Goal: Task Accomplishment & Management: Manage account settings

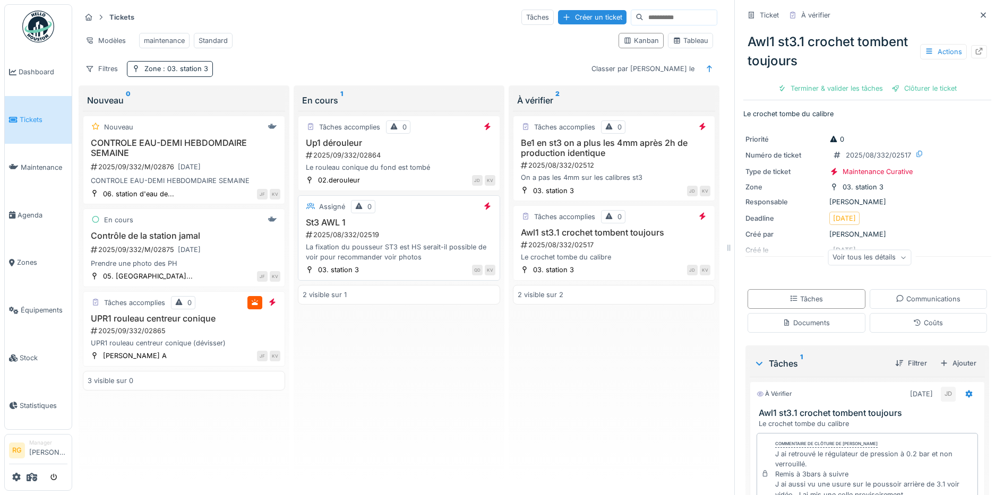
scroll to position [193, 0]
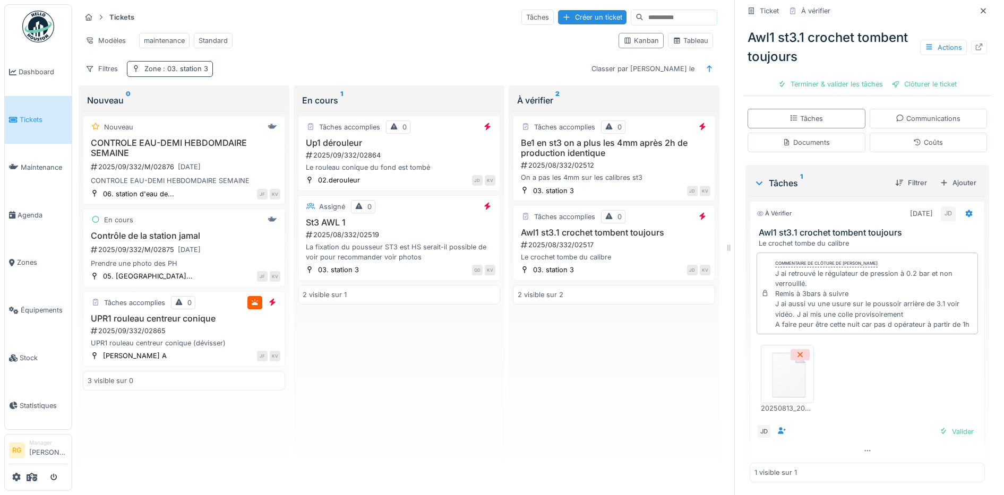
click at [183, 69] on span ": 03. station 3" at bounding box center [184, 69] width 47 height 8
click at [396, 233] on div "2025/08/332/02519" at bounding box center [400, 235] width 191 height 10
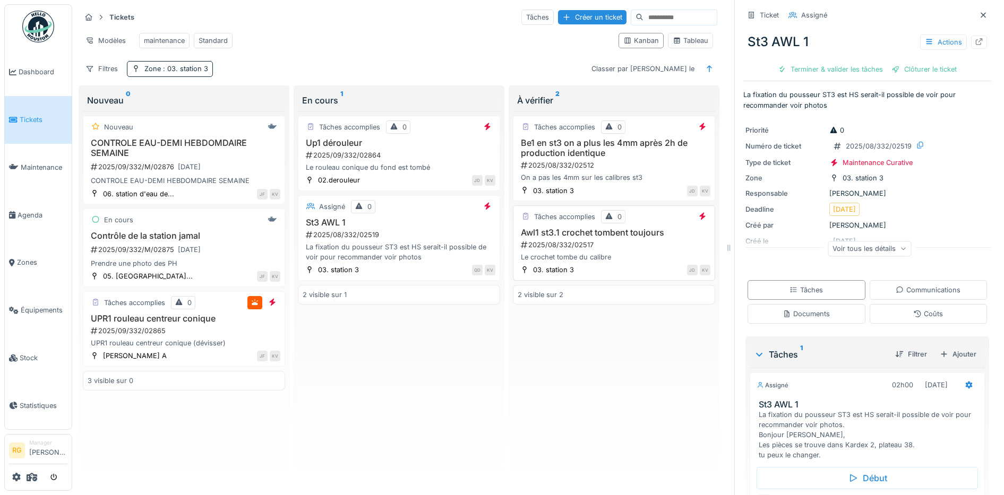
click at [628, 247] on div "2025/08/332/02517" at bounding box center [615, 245] width 191 height 10
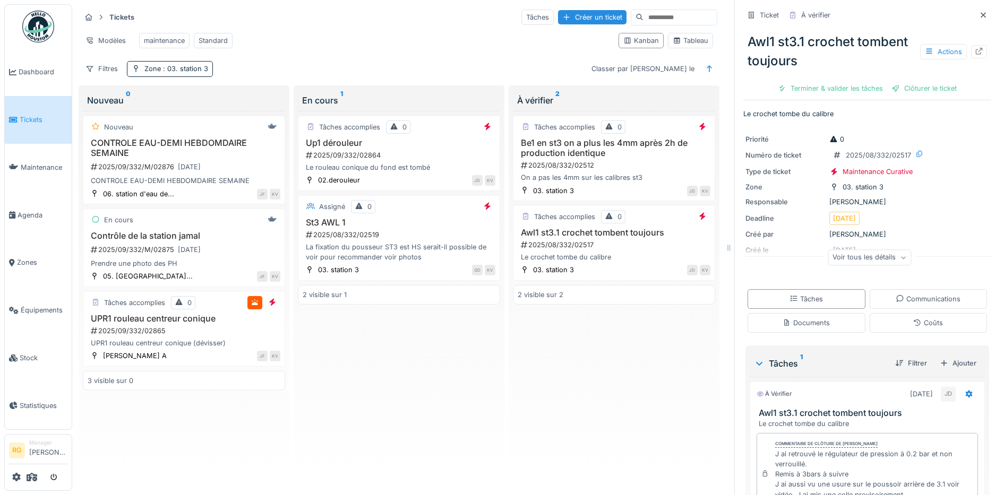
click at [890, 252] on div "Voir tous les détails" at bounding box center [869, 257] width 83 height 15
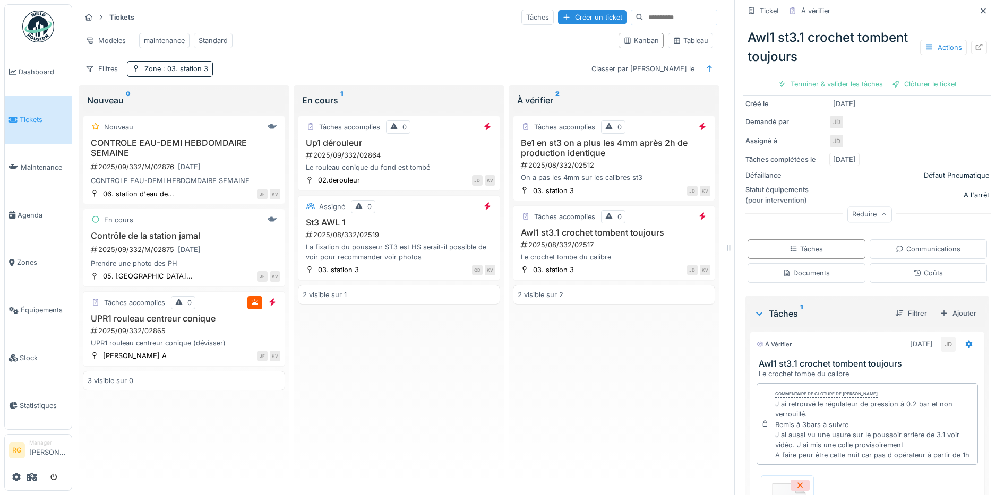
scroll to position [288, 0]
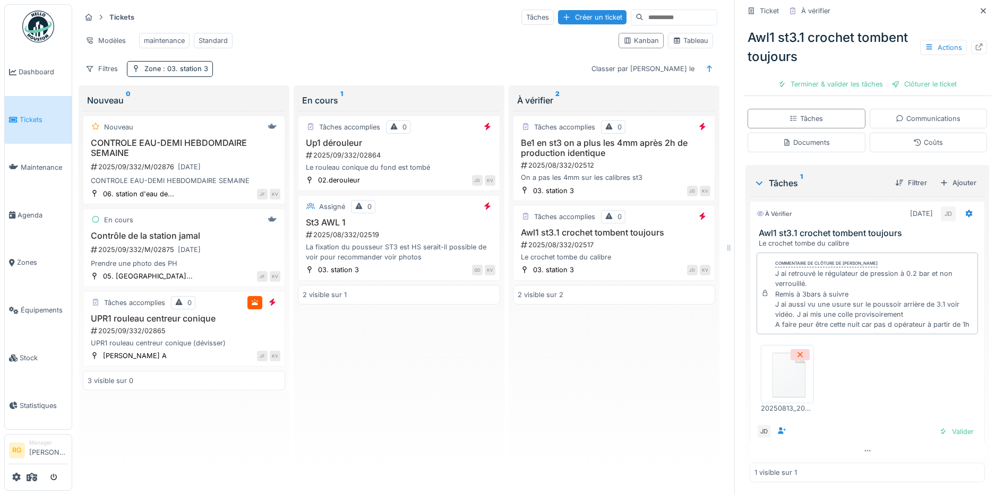
click at [789, 367] on img at bounding box center [788, 374] width 48 height 53
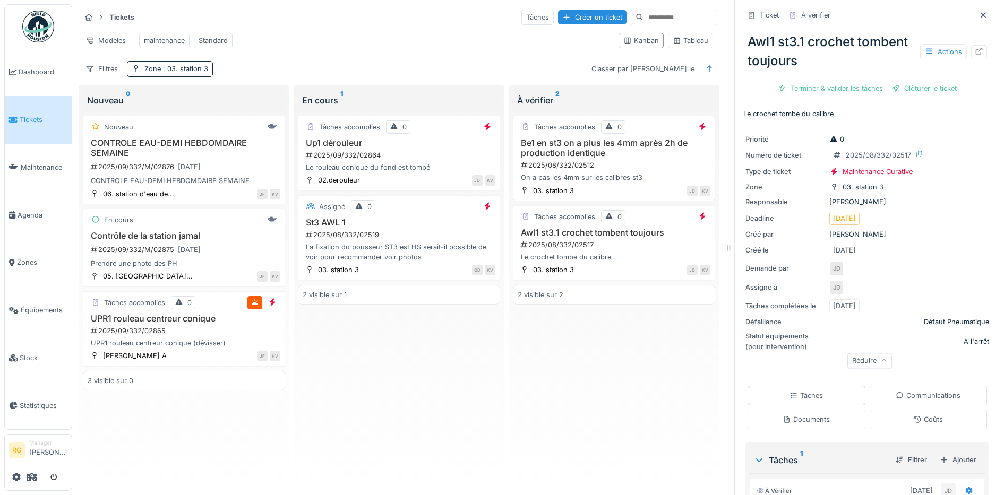
click at [593, 159] on div "Be1 en st3 on a plus les 4mm après 2h de production identique 2025/08/332/02512…" at bounding box center [614, 160] width 193 height 45
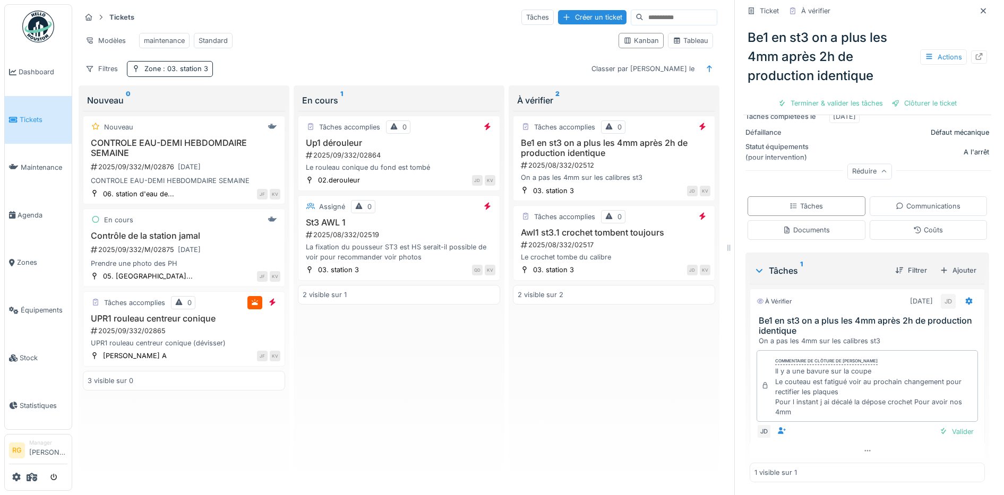
scroll to position [209, 0]
click at [802, 225] on div "Documents" at bounding box center [806, 230] width 47 height 10
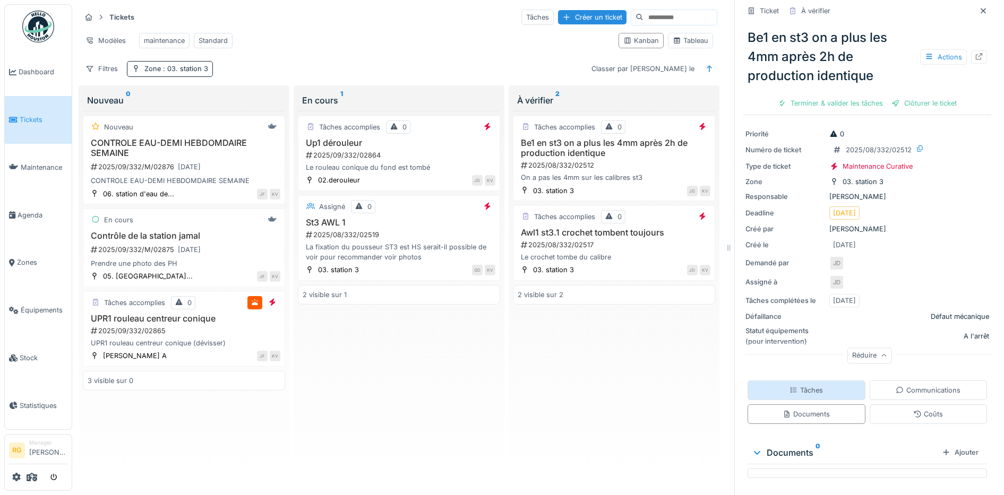
click at [799, 386] on div "Tâches" at bounding box center [806, 391] width 33 height 10
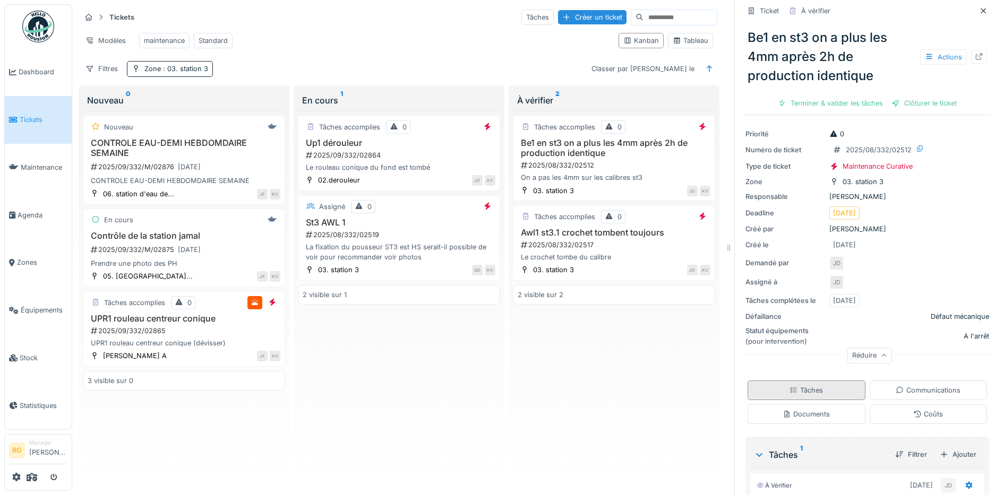
scroll to position [209, 0]
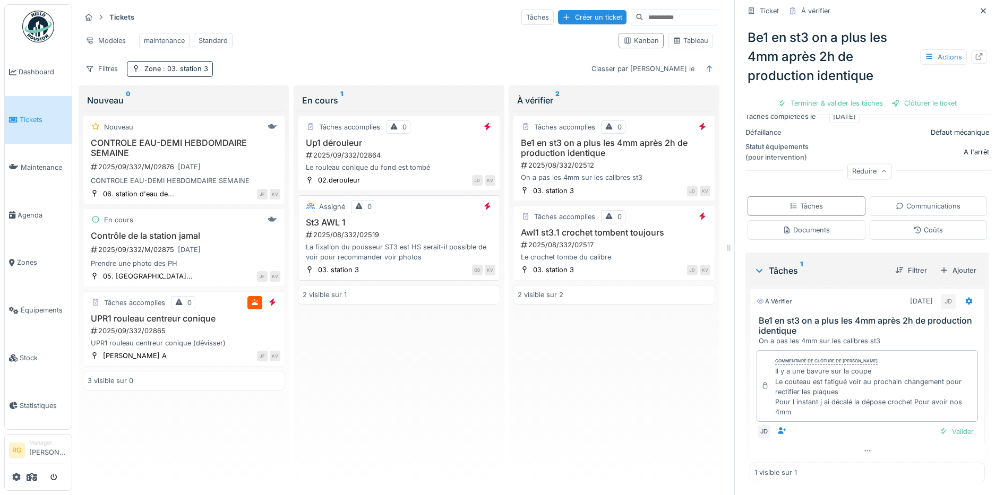
click at [407, 233] on div "2025/08/332/02519" at bounding box center [400, 235] width 191 height 10
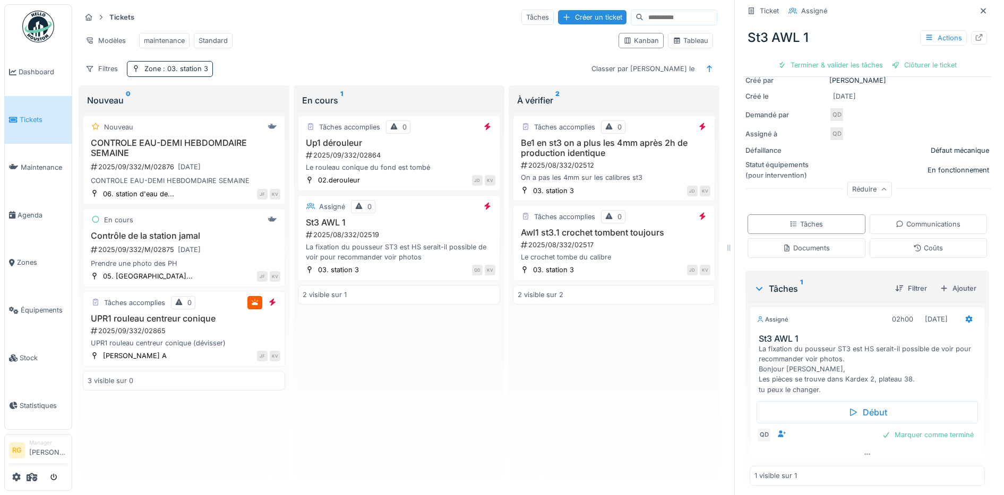
scroll to position [149, 0]
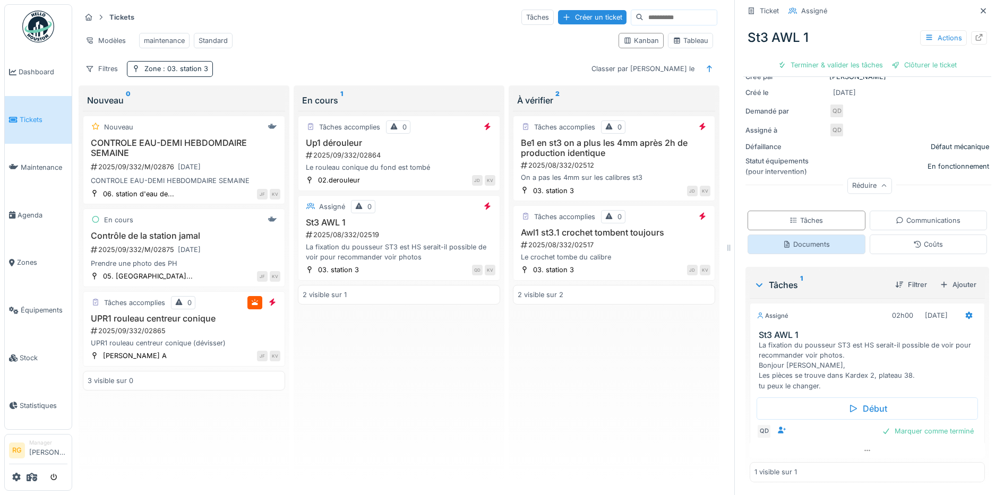
click at [797, 240] on div "Documents" at bounding box center [806, 245] width 47 height 10
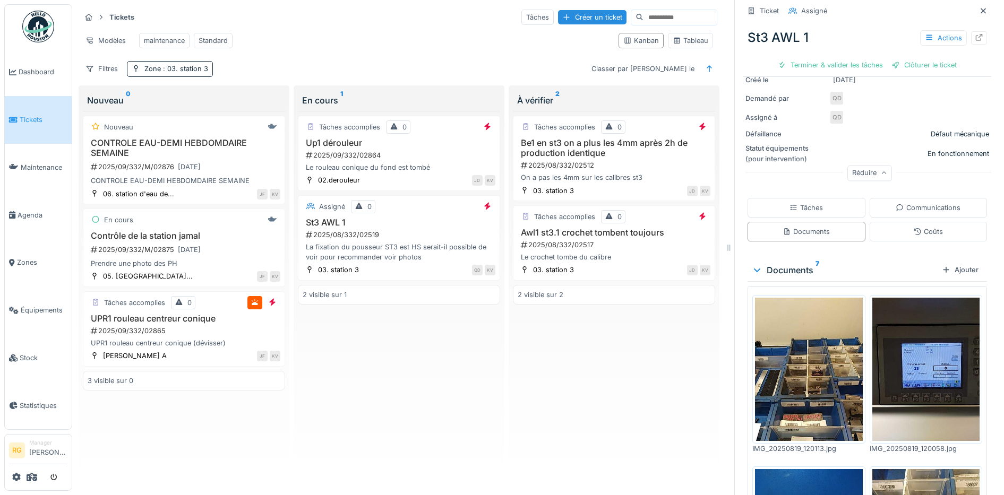
scroll to position [0, 0]
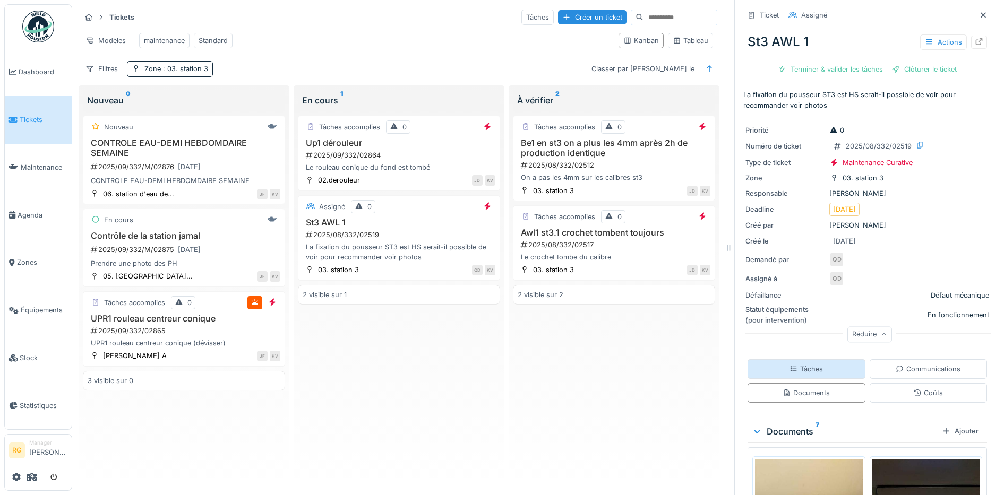
click at [797, 364] on div "Tâches" at bounding box center [806, 369] width 33 height 10
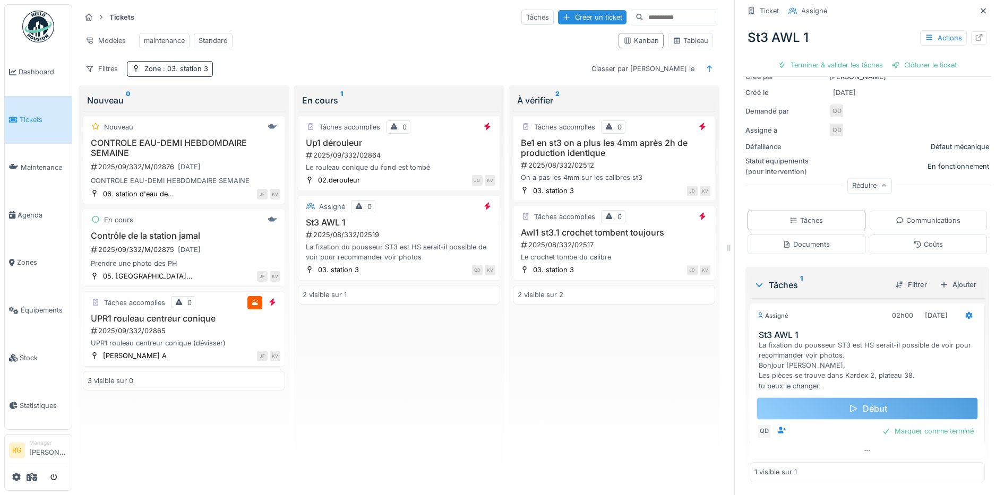
scroll to position [149, 0]
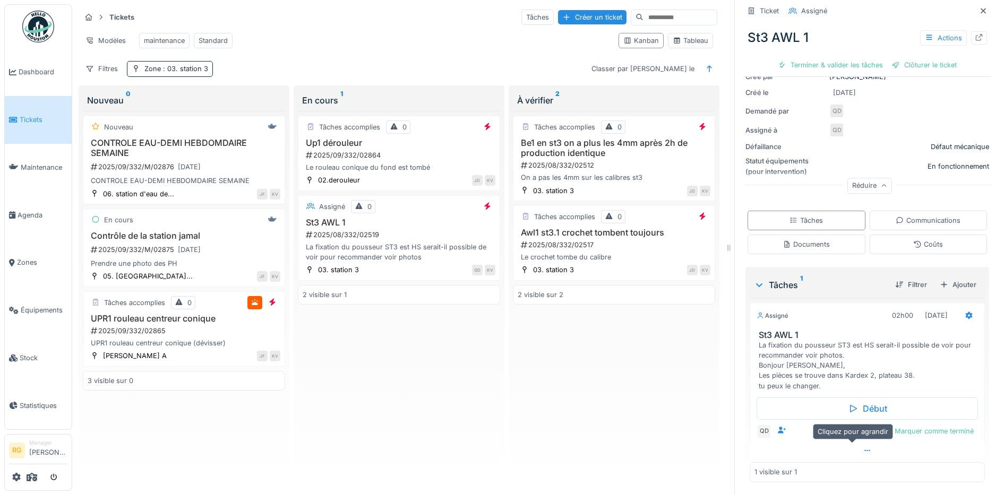
click at [864, 448] on icon at bounding box center [868, 451] width 8 height 7
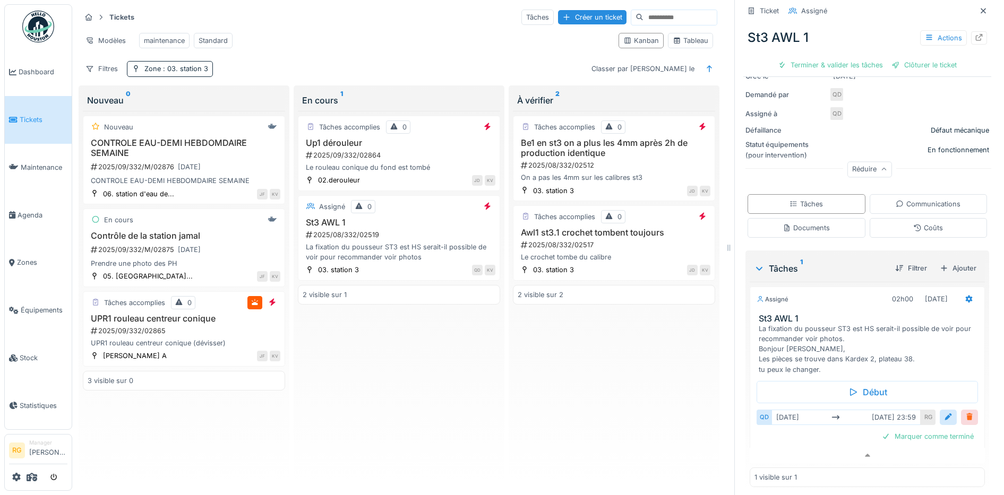
click at [965, 413] on div at bounding box center [969, 418] width 8 height 10
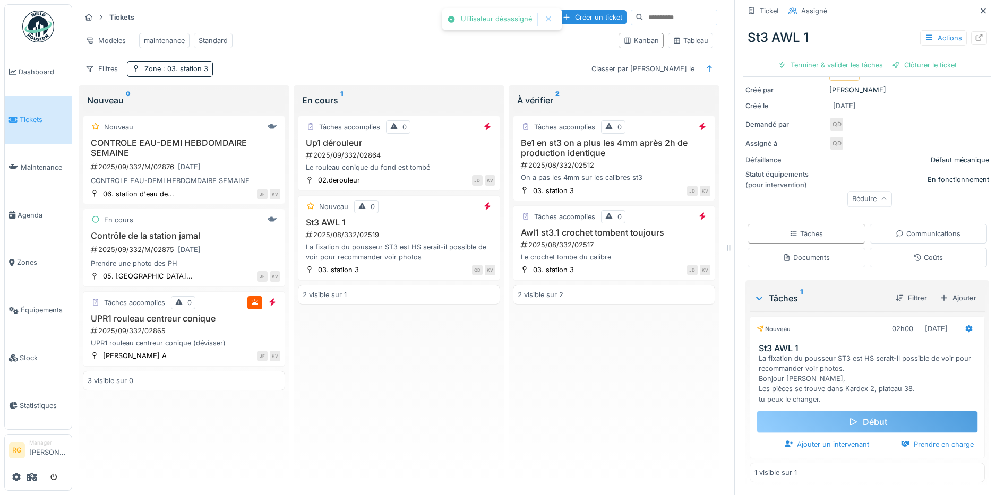
scroll to position [131, 0]
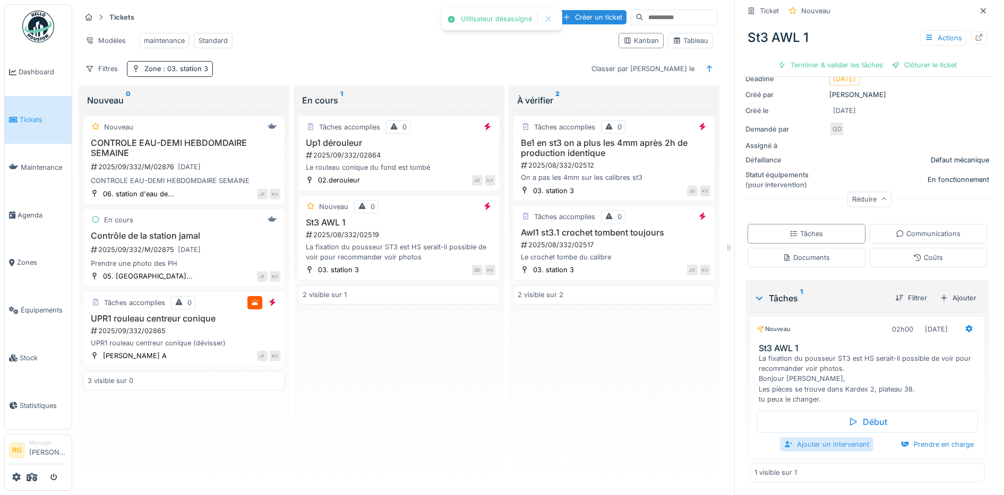
click at [823, 438] on div "Ajouter un intervenant" at bounding box center [826, 445] width 93 height 14
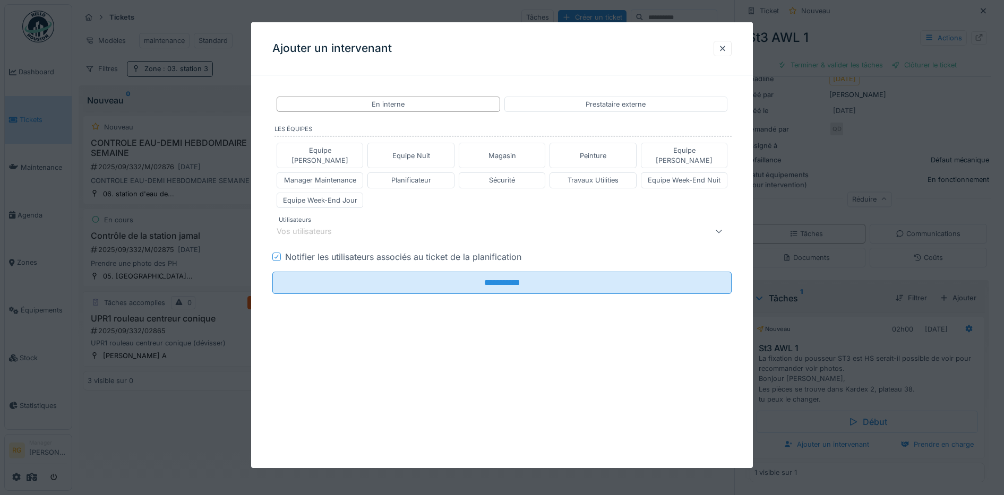
click at [394, 225] on div "Vos utilisateurs" at bounding box center [476, 231] width 398 height 13
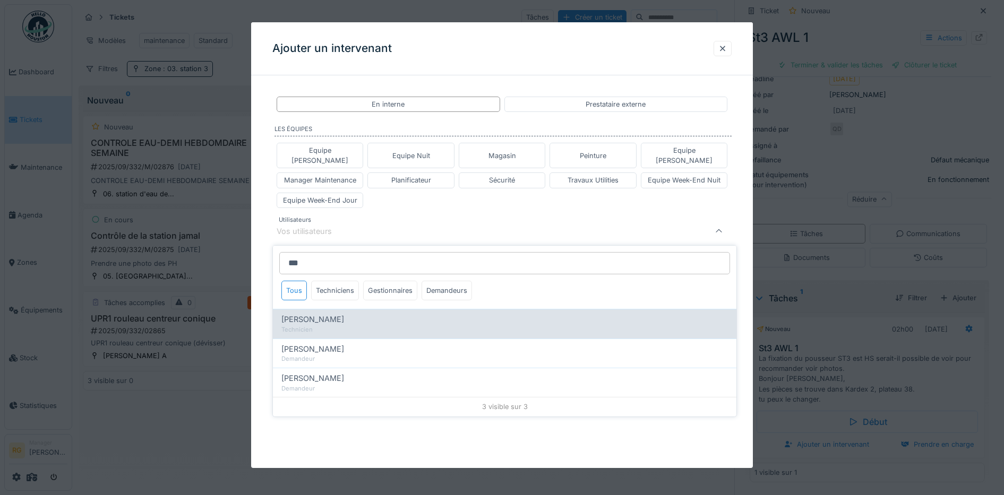
type input "***"
click at [317, 314] on span "Geoffrey Masson" at bounding box center [312, 320] width 63 height 12
type input "****"
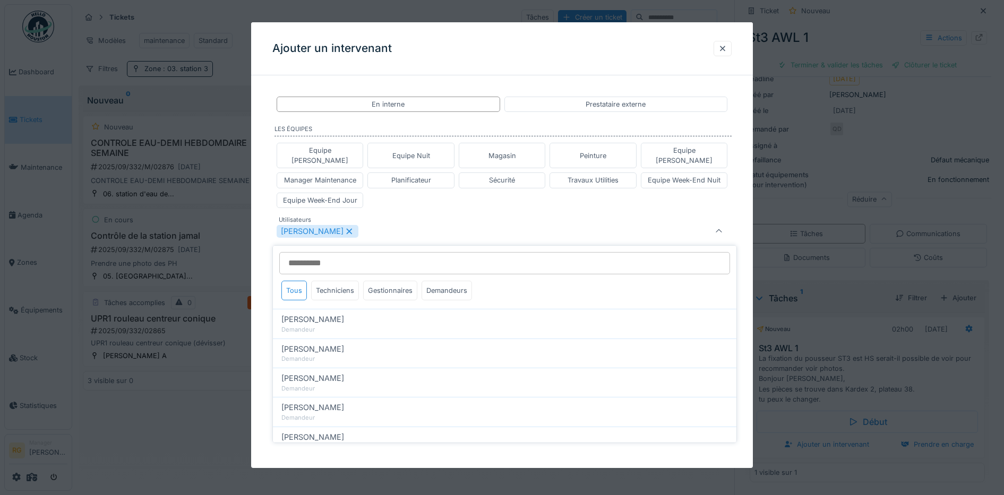
click at [261, 225] on div "**********" at bounding box center [502, 229] width 502 height 290
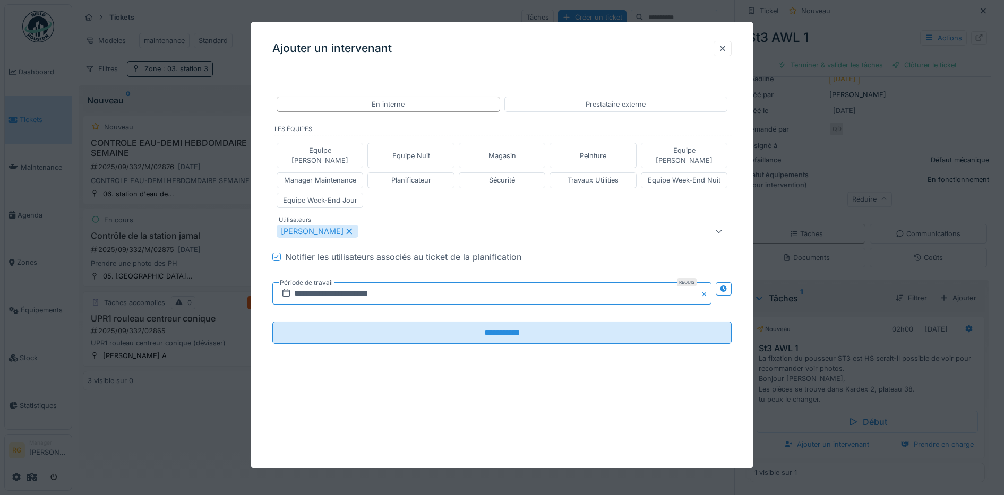
click at [354, 286] on input "**********" at bounding box center [492, 294] width 440 height 22
click at [311, 283] on input "**********" at bounding box center [492, 294] width 440 height 22
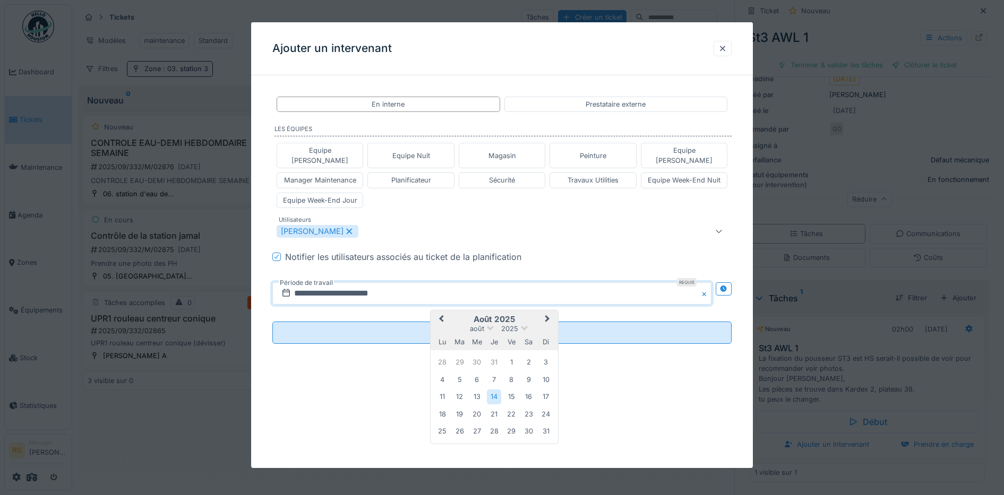
click at [548, 313] on span "Next Month" at bounding box center [548, 319] width 0 height 13
click at [511, 390] on div "19" at bounding box center [512, 397] width 14 height 14
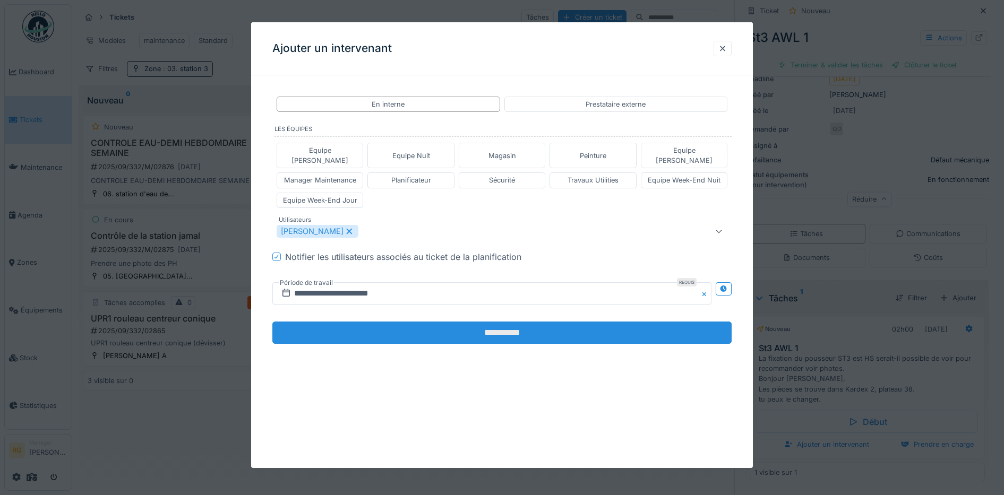
scroll to position [10, 0]
click at [476, 322] on input "**********" at bounding box center [502, 333] width 460 height 22
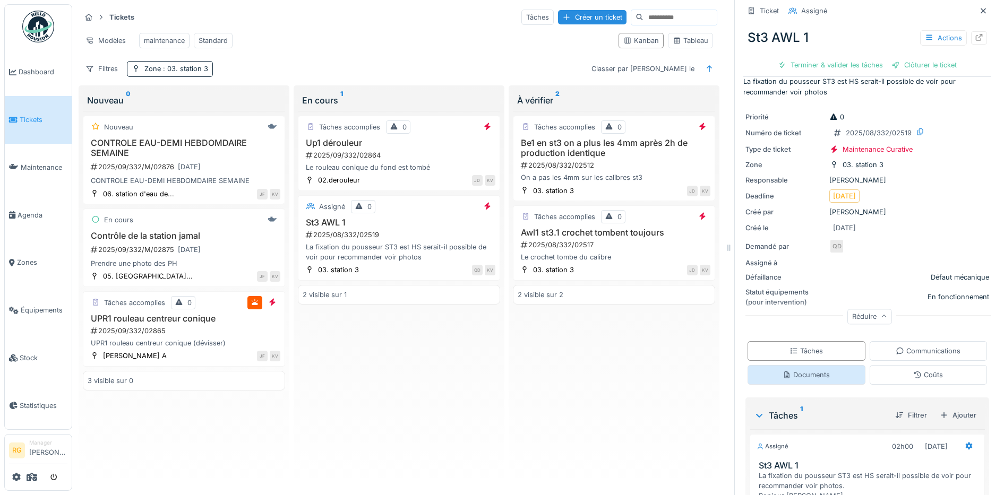
scroll to position [0, 0]
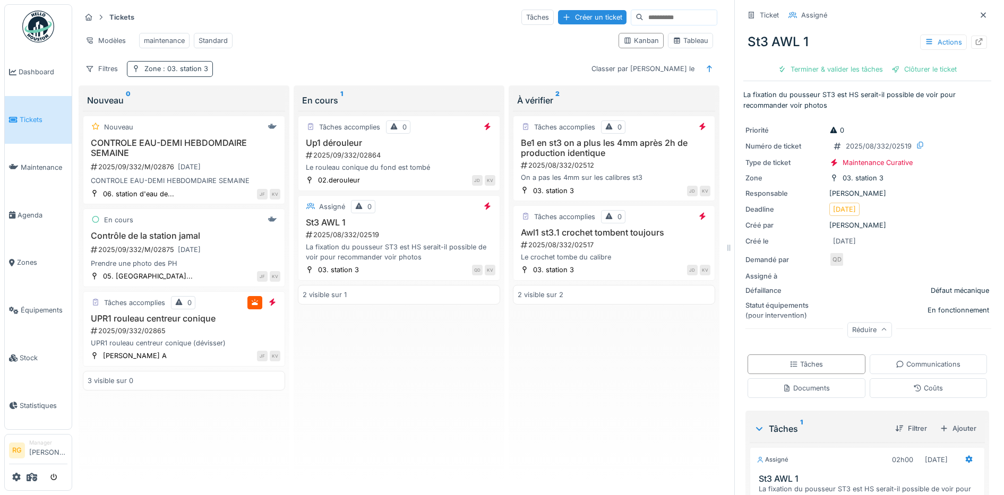
click at [186, 69] on span ": 03. station 3" at bounding box center [184, 69] width 47 height 8
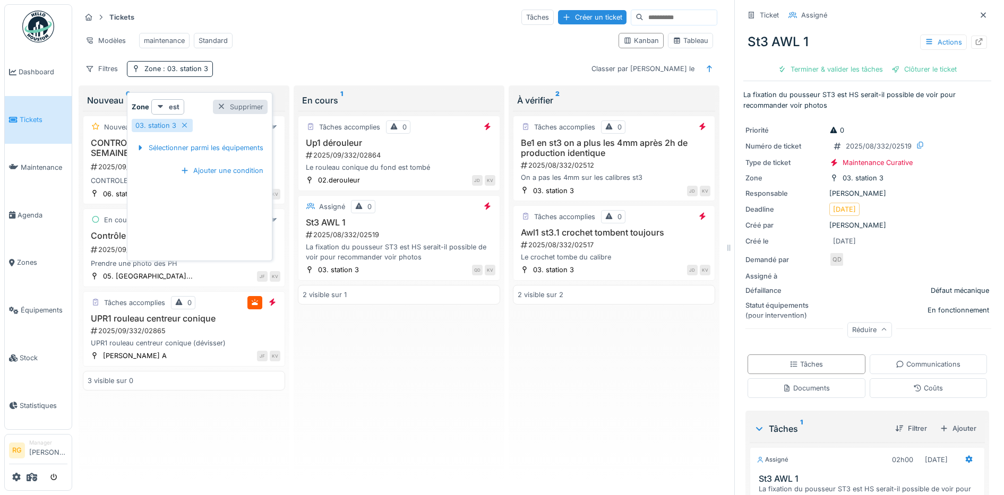
click at [221, 102] on div at bounding box center [221, 107] width 8 height 10
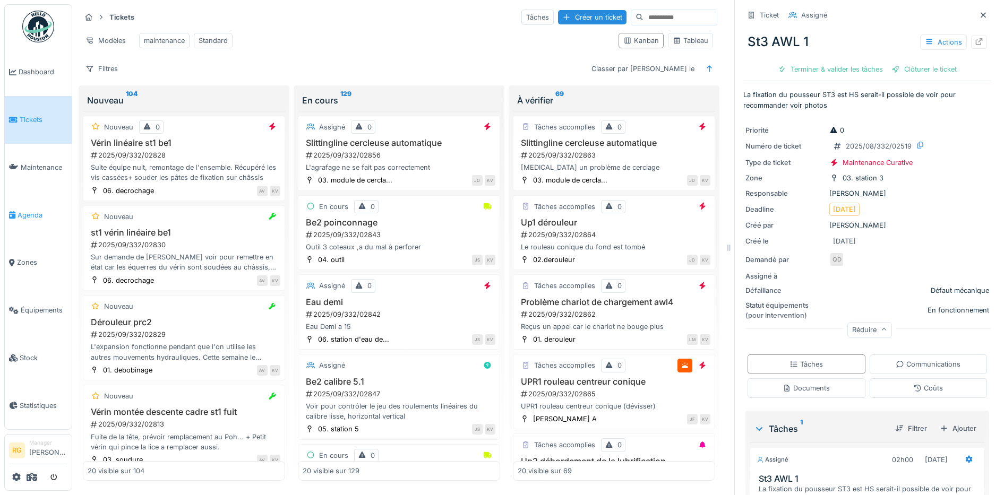
click at [29, 212] on span "Agenda" at bounding box center [43, 215] width 50 height 10
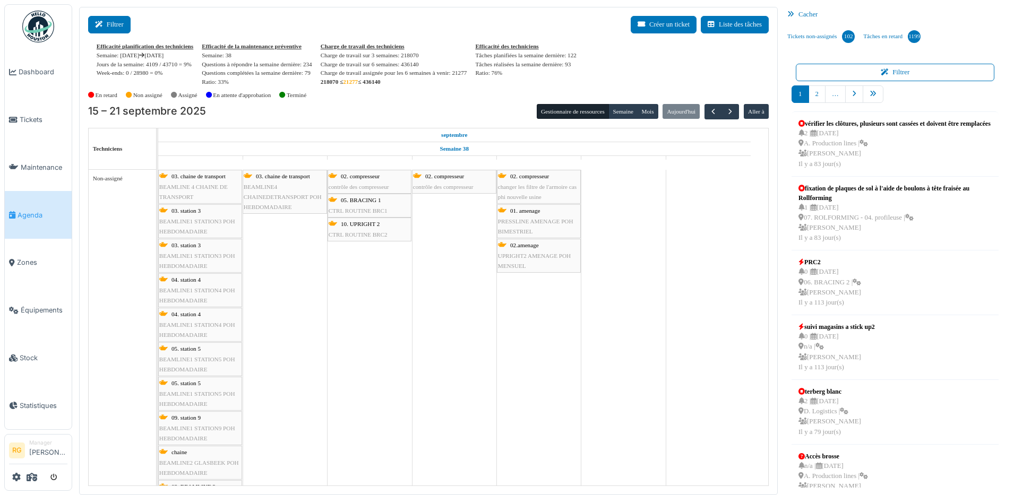
click at [114, 25] on button "Filtrer" at bounding box center [109, 25] width 42 height 18
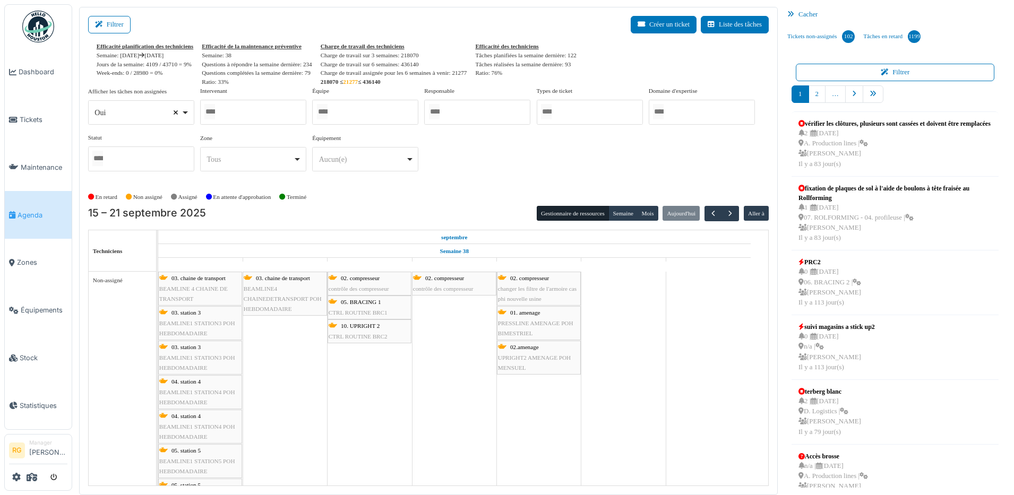
select select
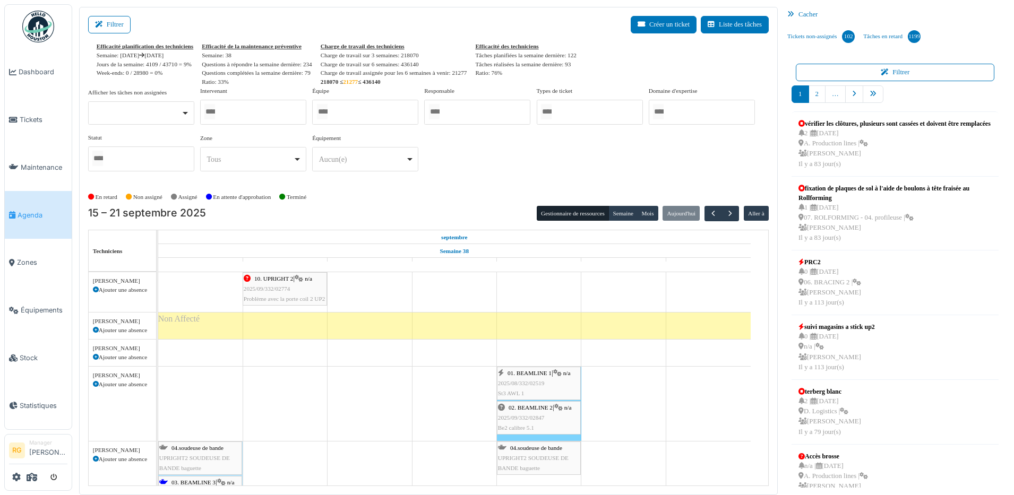
click at [243, 115] on div at bounding box center [253, 112] width 106 height 25
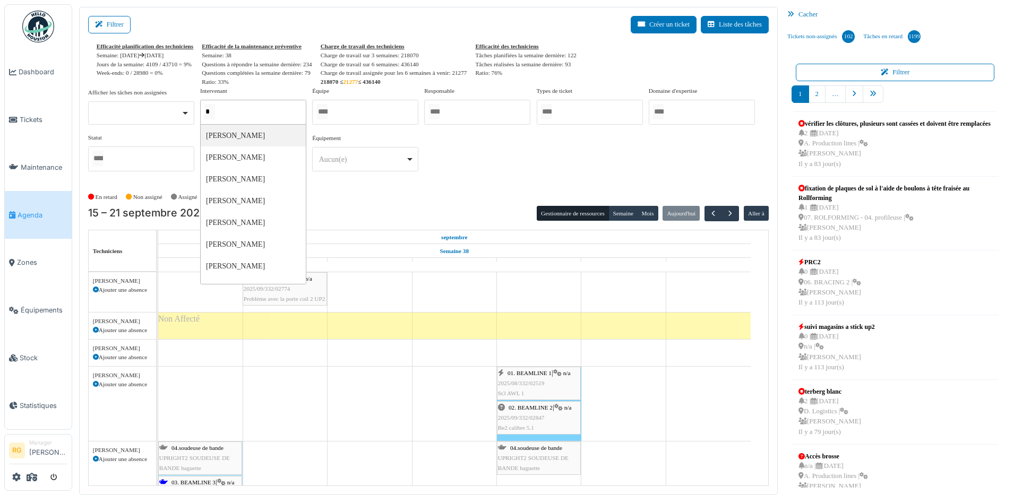
type input "**"
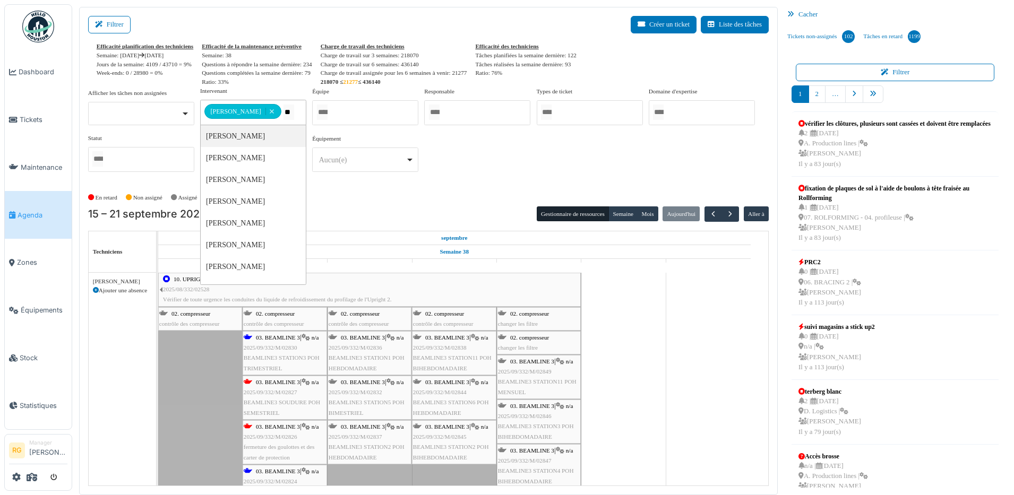
type input "***"
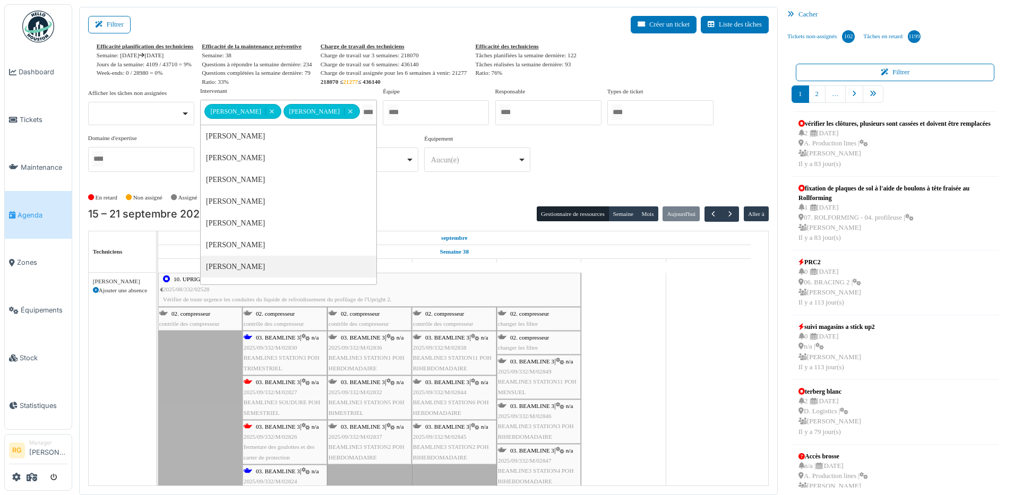
click at [388, 189] on div "En retard Non assigné Assigné En attente d'approbation Terminé" at bounding box center [428, 198] width 681 height 18
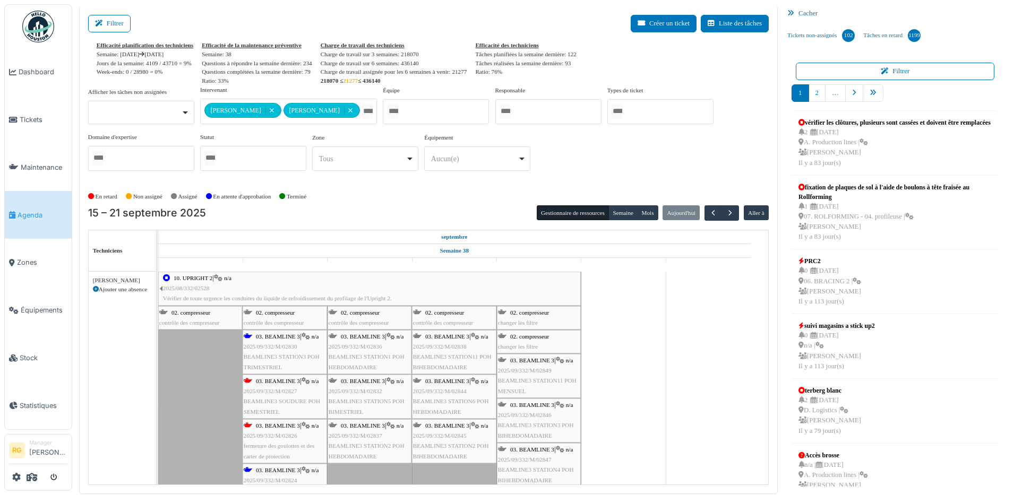
click at [267, 347] on span "2025/09/332/M/02830" at bounding box center [271, 347] width 54 height 6
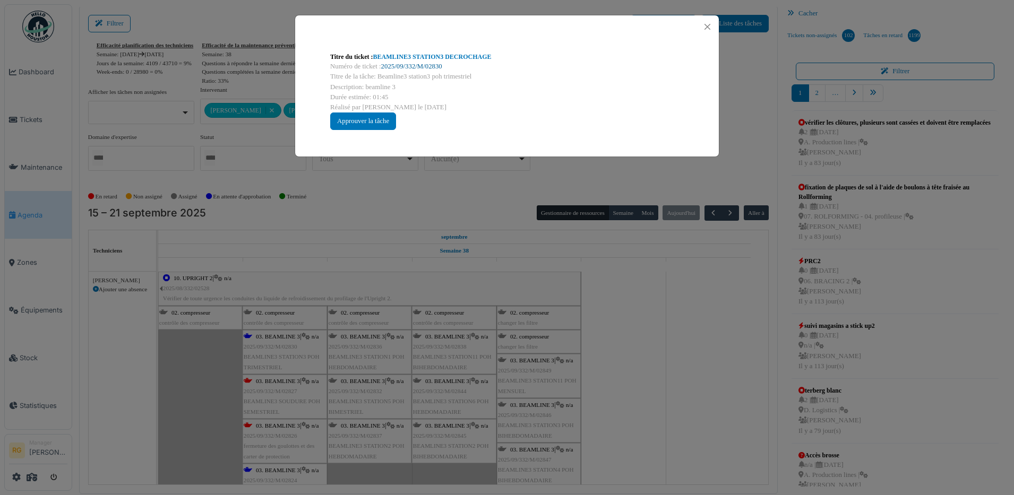
click at [408, 66] on link "2025/09/332/M/02830" at bounding box center [411, 66] width 61 height 7
click at [374, 119] on div "Approuver la tâche" at bounding box center [363, 122] width 66 height 18
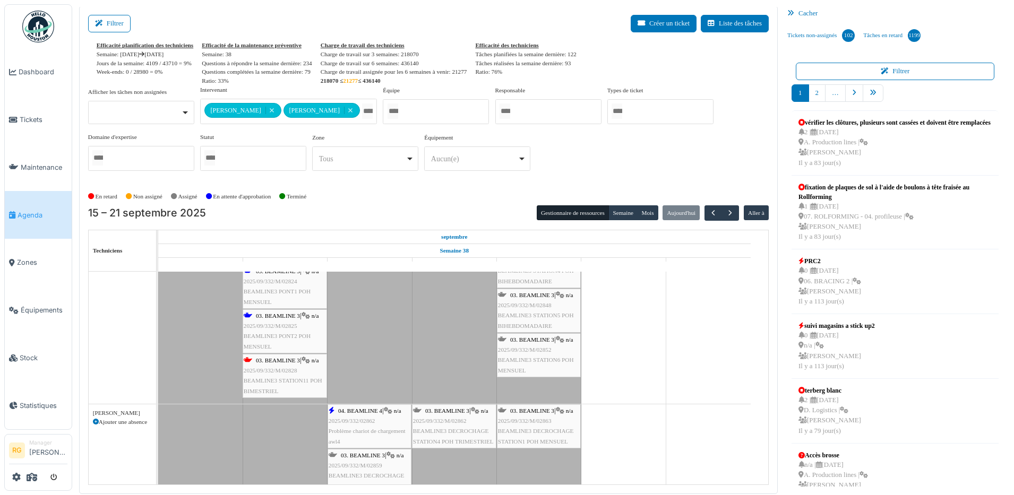
scroll to position [133, 0]
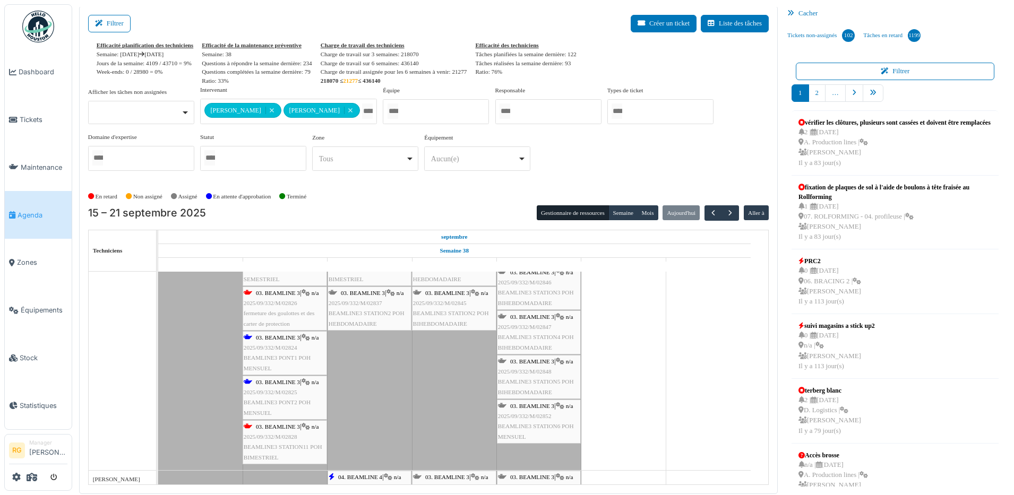
click at [275, 349] on span "2025/09/332/M/02824" at bounding box center [271, 348] width 54 height 6
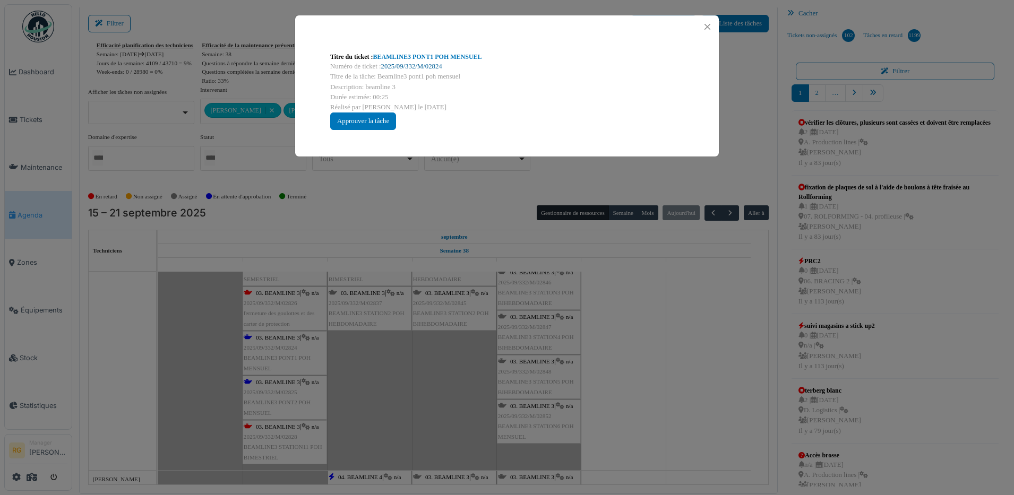
click at [403, 64] on link "2025/09/332/M/02824" at bounding box center [411, 66] width 61 height 7
click at [712, 25] on button "Close" at bounding box center [707, 27] width 14 height 14
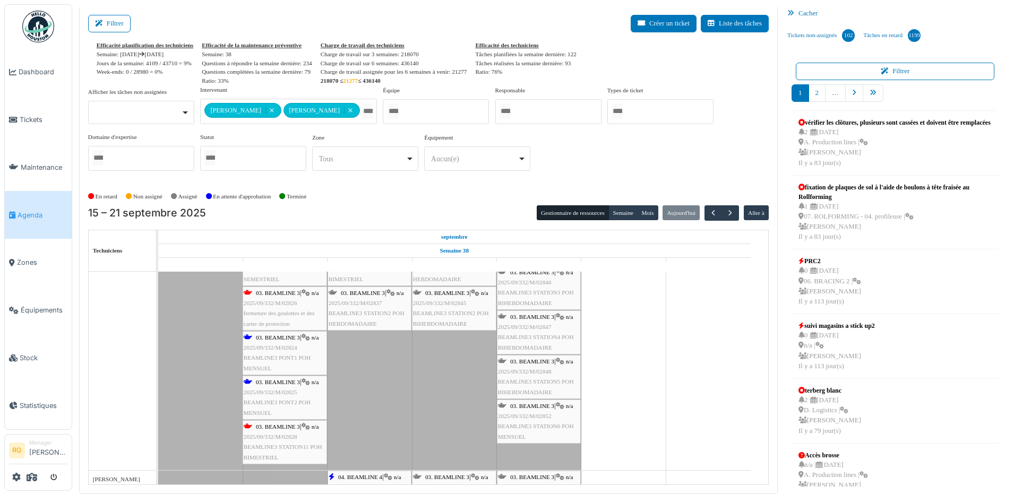
click at [281, 392] on span "2025/09/332/M/02825" at bounding box center [271, 392] width 54 height 6
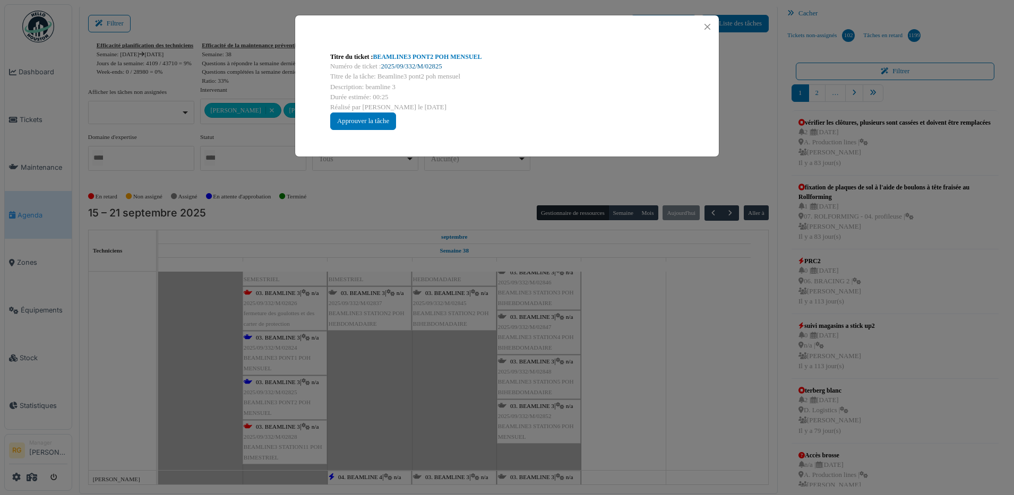
click at [409, 67] on link "2025/09/332/M/02825" at bounding box center [411, 66] width 61 height 7
click at [705, 28] on button "Close" at bounding box center [707, 27] width 14 height 14
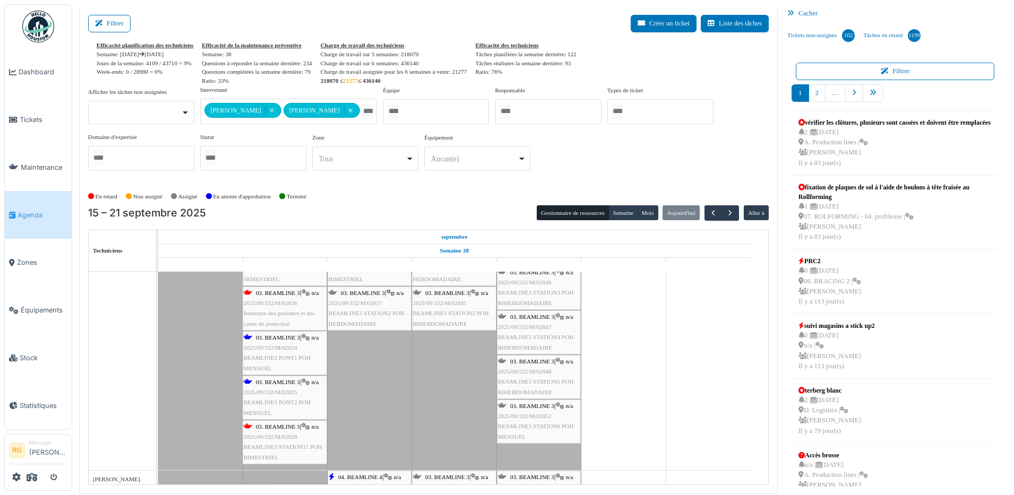
scroll to position [213, 0]
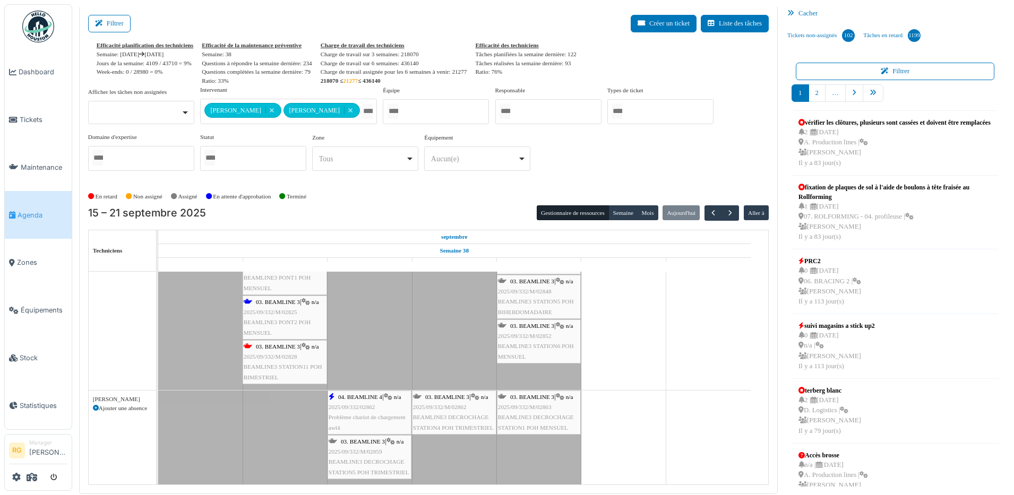
click at [364, 411] on div "04. BEAMLINE 4 | n/a 2025/09/332/02862 Problème chariot de chargement awl4" at bounding box center [370, 412] width 82 height 41
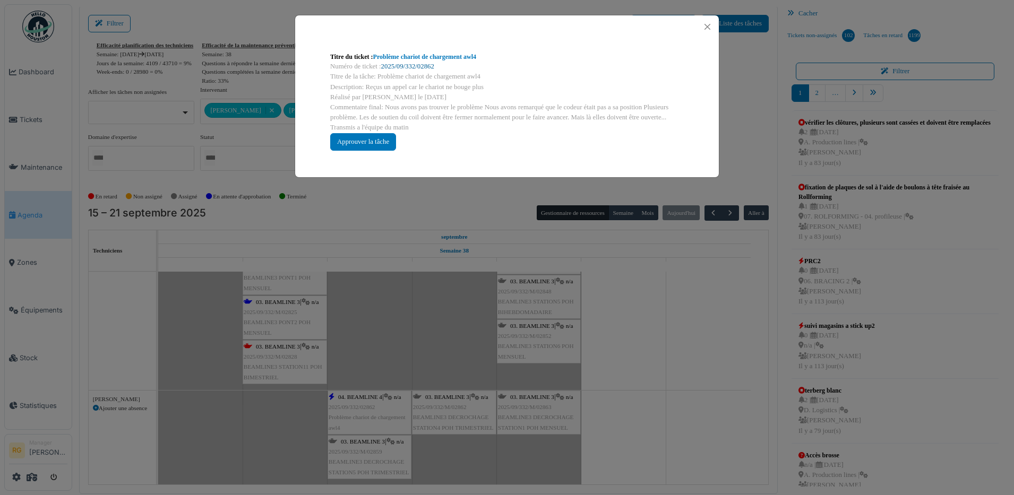
click at [408, 66] on link "2025/09/332/02862" at bounding box center [407, 66] width 53 height 7
click at [706, 28] on button "Close" at bounding box center [707, 27] width 14 height 14
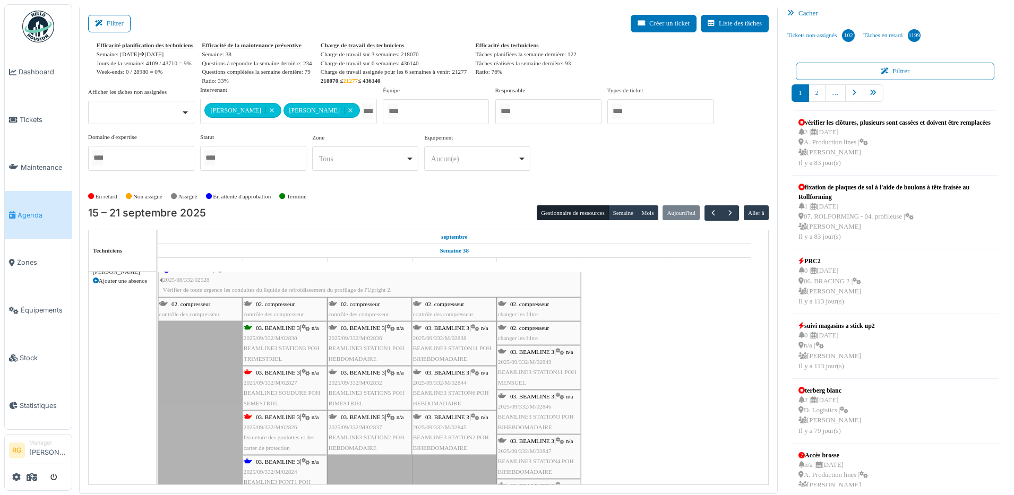
scroll to position [0, 0]
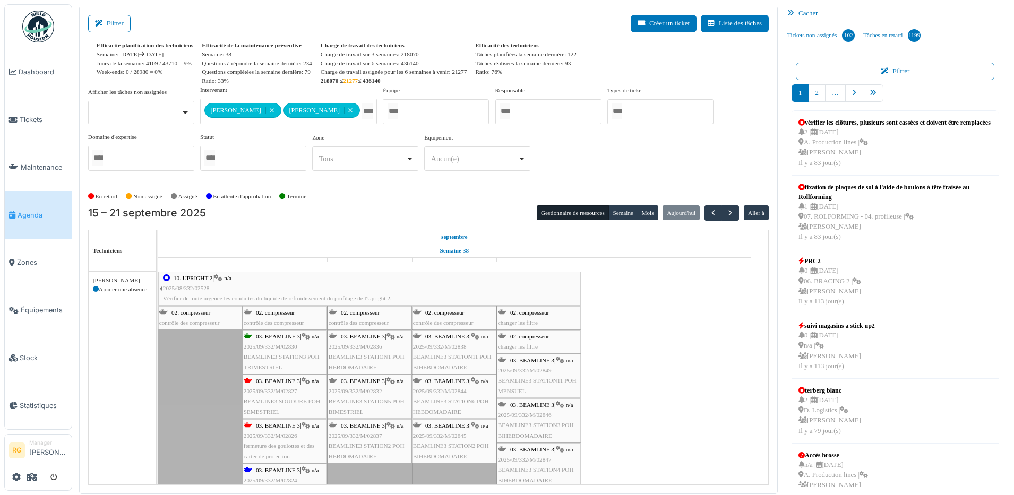
click at [229, 286] on div "10. UPRIGHT 2 | n/a 2025/08/332/02528 Vérifier de toute urgence les conduites d…" at bounding box center [371, 288] width 417 height 31
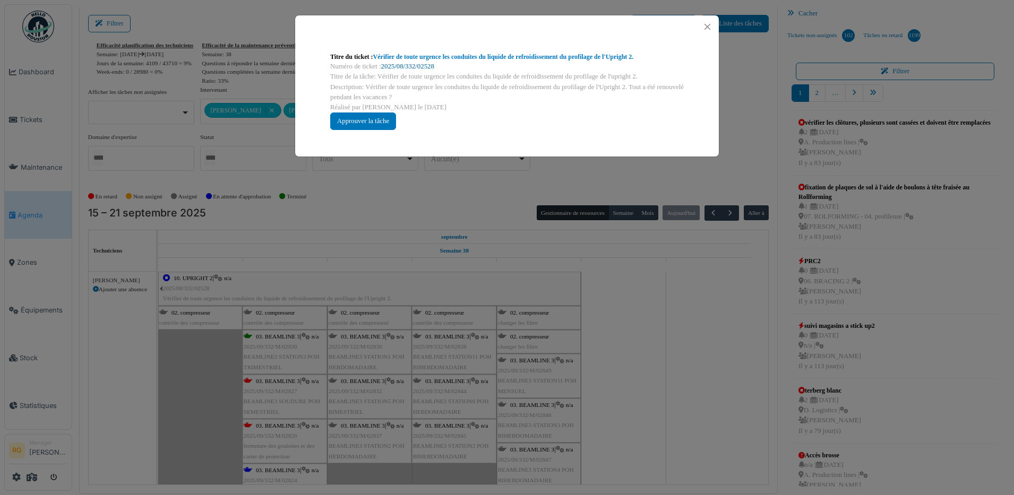
click at [414, 65] on link "2025/08/332/02528" at bounding box center [407, 66] width 53 height 7
click at [710, 27] on button "Close" at bounding box center [707, 27] width 14 height 14
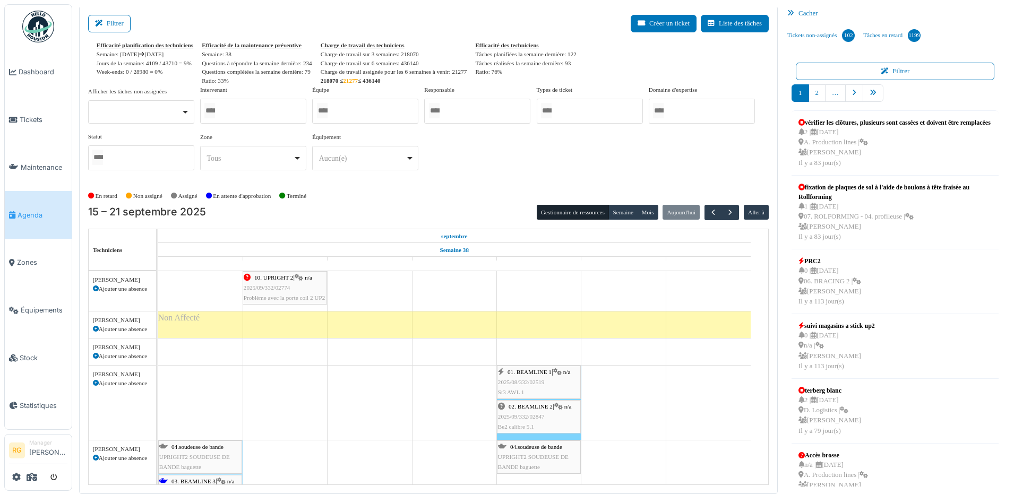
scroll to position [66, 0]
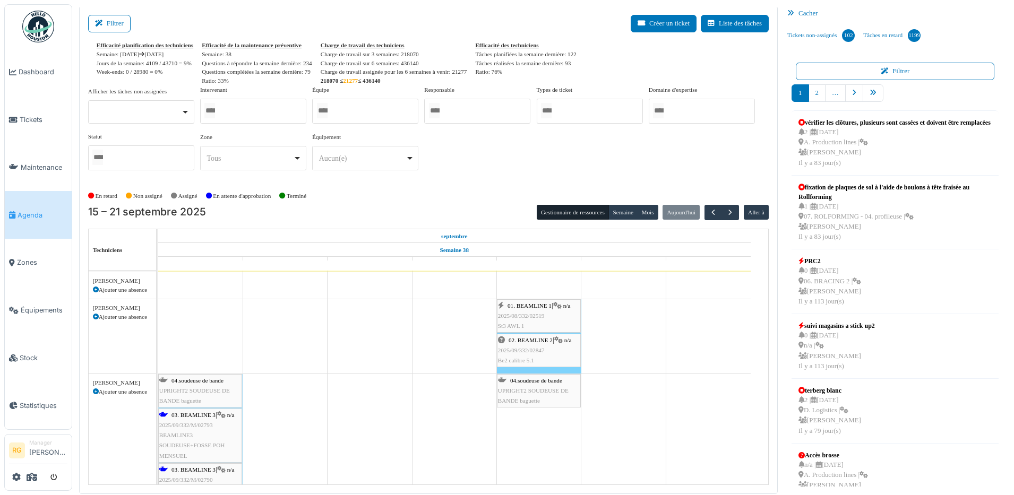
click at [531, 353] on span "2025/09/332/02847" at bounding box center [521, 350] width 47 height 6
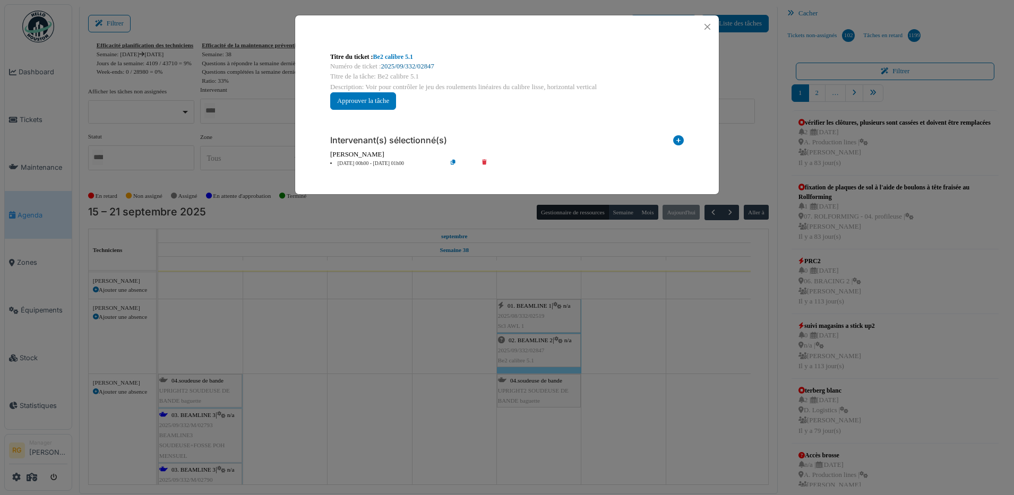
click at [411, 64] on link "2025/09/332/02847" at bounding box center [407, 66] width 53 height 7
click at [708, 29] on button "Close" at bounding box center [707, 27] width 14 height 14
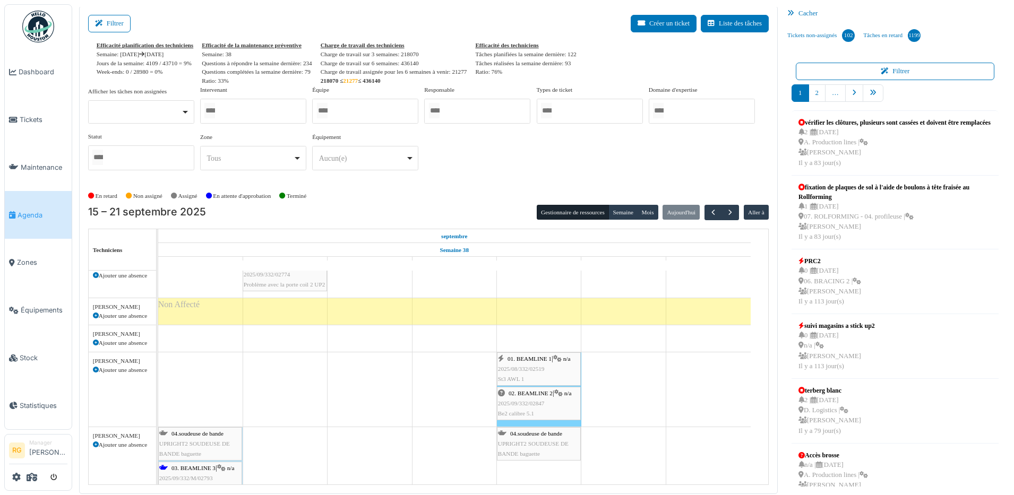
scroll to position [0, 0]
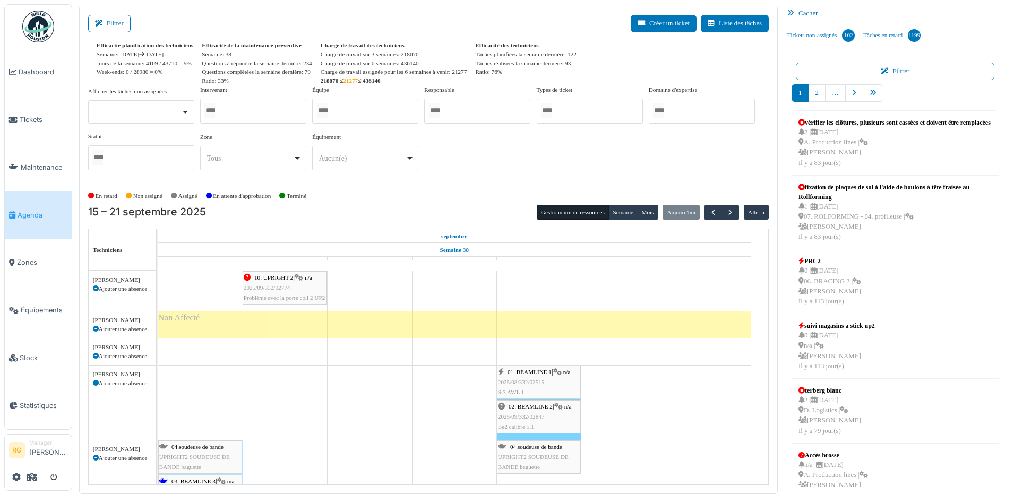
click at [276, 289] on span "2025/09/332/02774" at bounding box center [267, 288] width 47 height 6
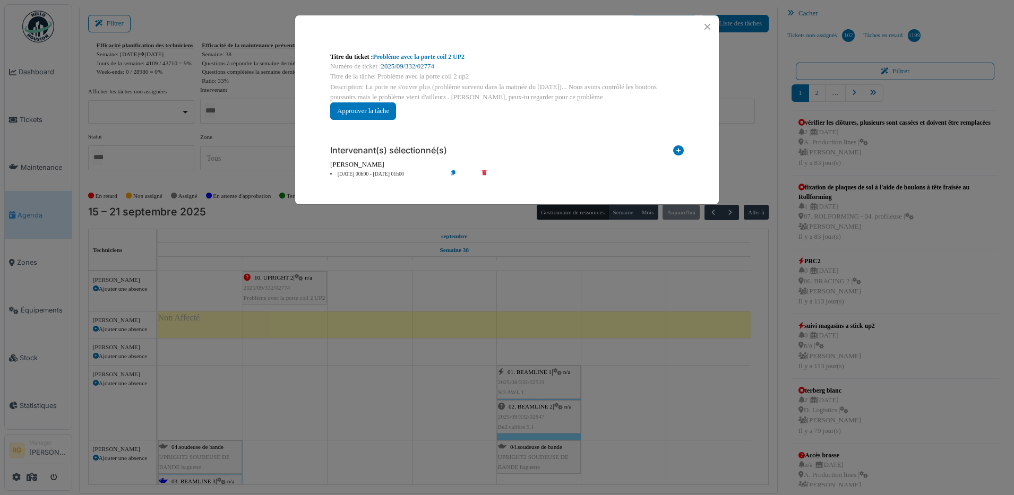
click at [410, 64] on link "2025/09/332/02774" at bounding box center [407, 66] width 53 height 7
click at [712, 25] on button "Close" at bounding box center [707, 27] width 14 height 14
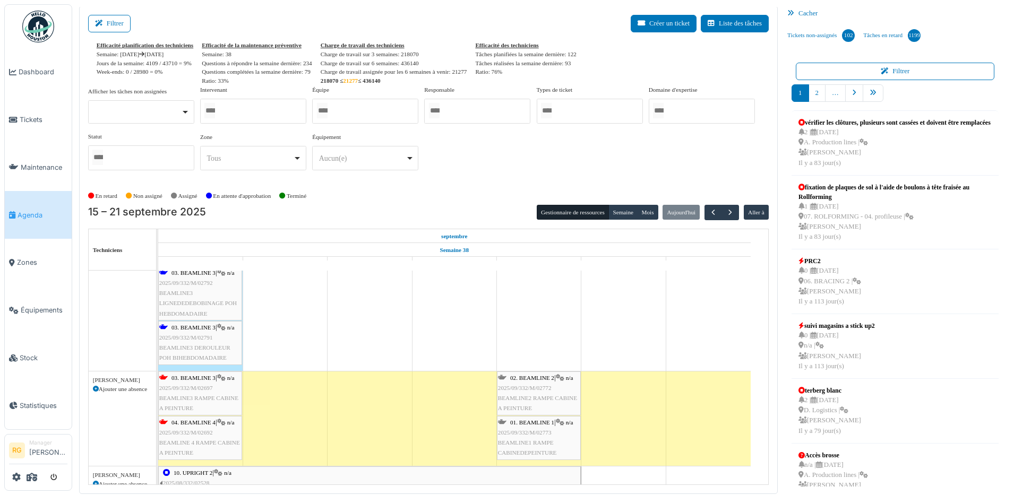
scroll to position [260, 0]
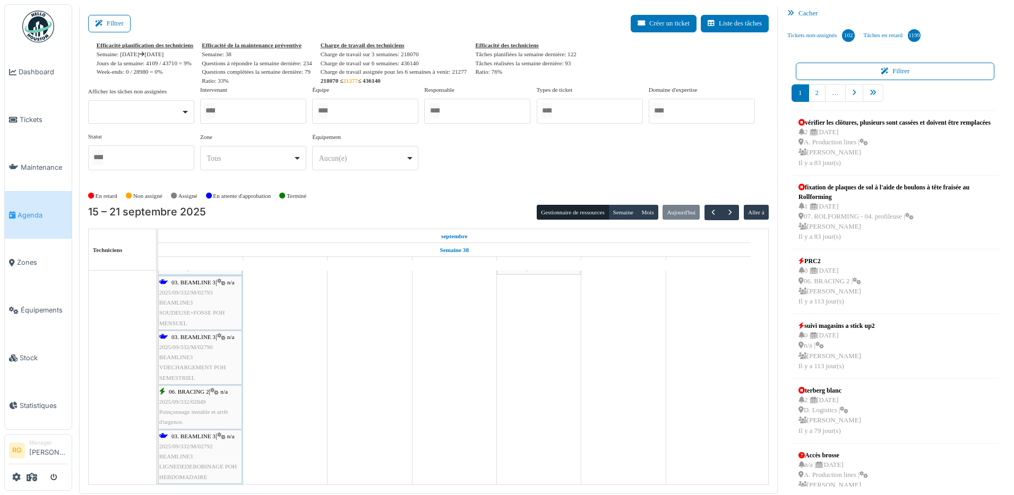
click at [203, 300] on div "03. BEAMLINE 3 | n/a 2025/09/332/M/02793 BEAMLINE3 SOUDEUSE+FOSSE POH MENSUEL" at bounding box center [200, 303] width 82 height 51
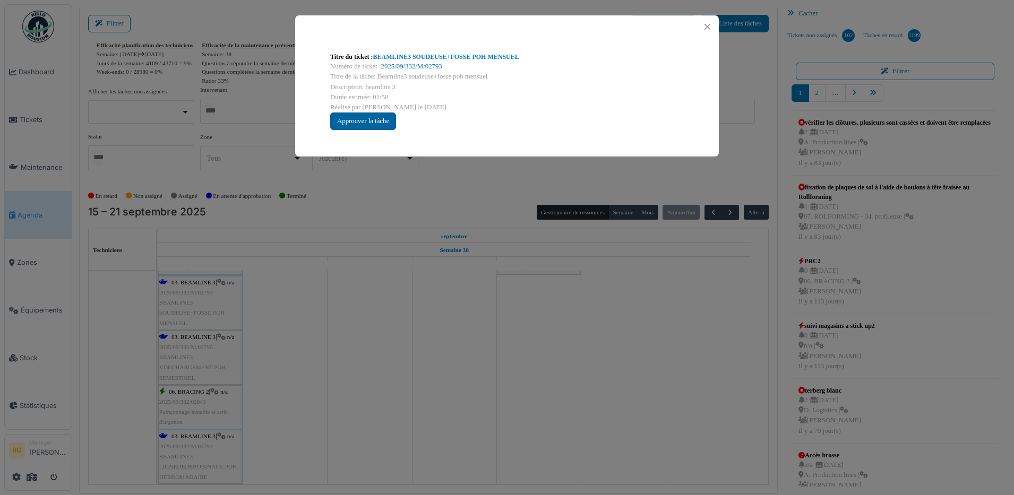
click at [354, 122] on div "Approuver la tâche" at bounding box center [363, 122] width 66 height 18
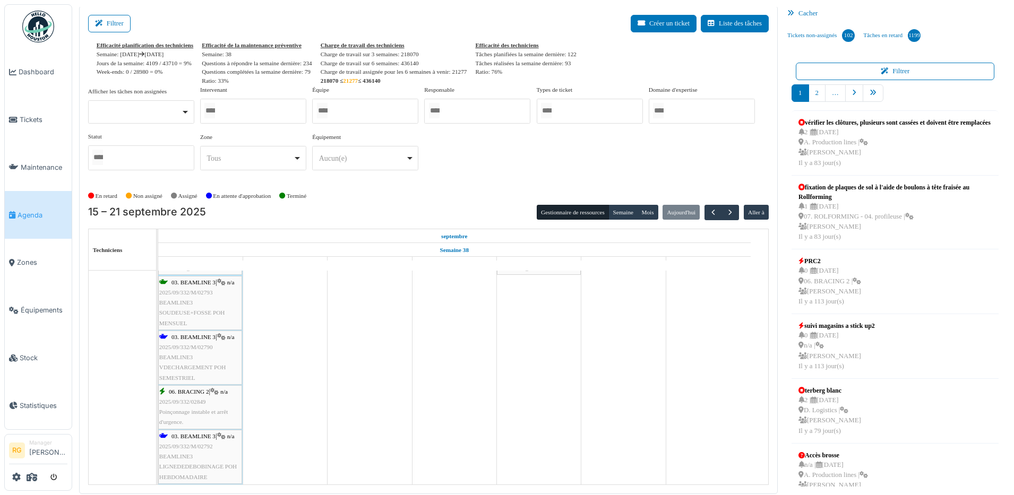
click at [191, 352] on div "03. BEAMLINE 3 | n/a 2025/09/332/M/02790 BEAMLINE3 VDECHARGEMENT POH SEMESTRIEL" at bounding box center [200, 357] width 82 height 51
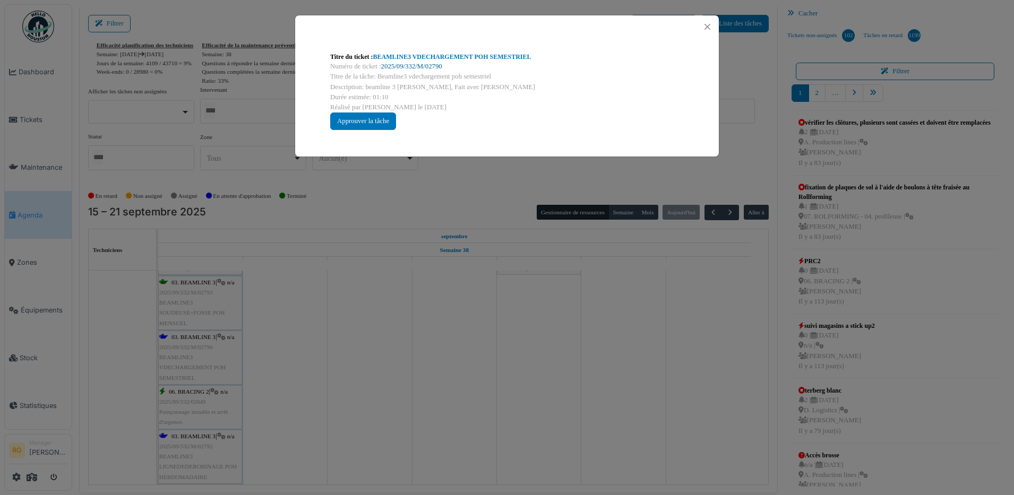
click at [411, 65] on link "2025/09/332/M/02790" at bounding box center [411, 66] width 61 height 7
click at [369, 121] on div "Approuver la tâche" at bounding box center [363, 122] width 66 height 18
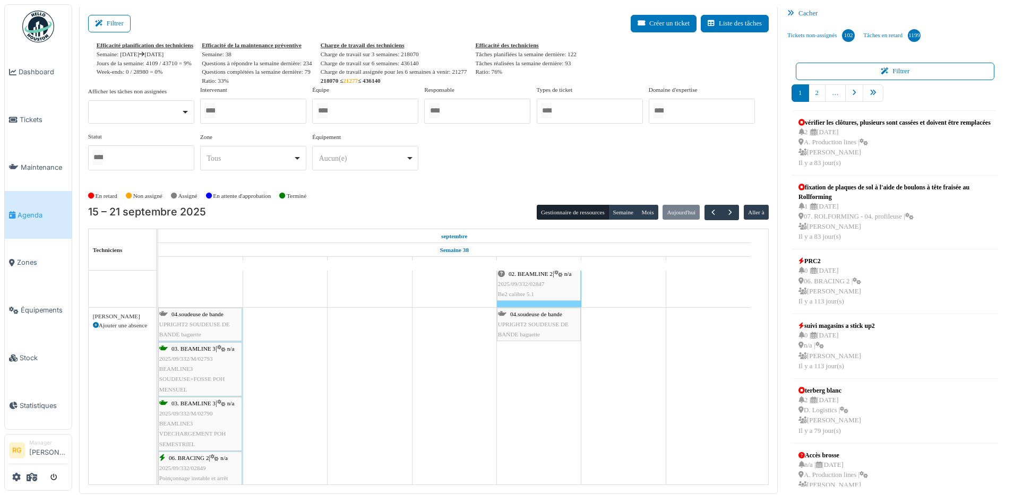
click at [187, 367] on span "BEAMLINE3 SOUDEUSE+FOSSE POH MENSUEL" at bounding box center [192, 379] width 66 height 27
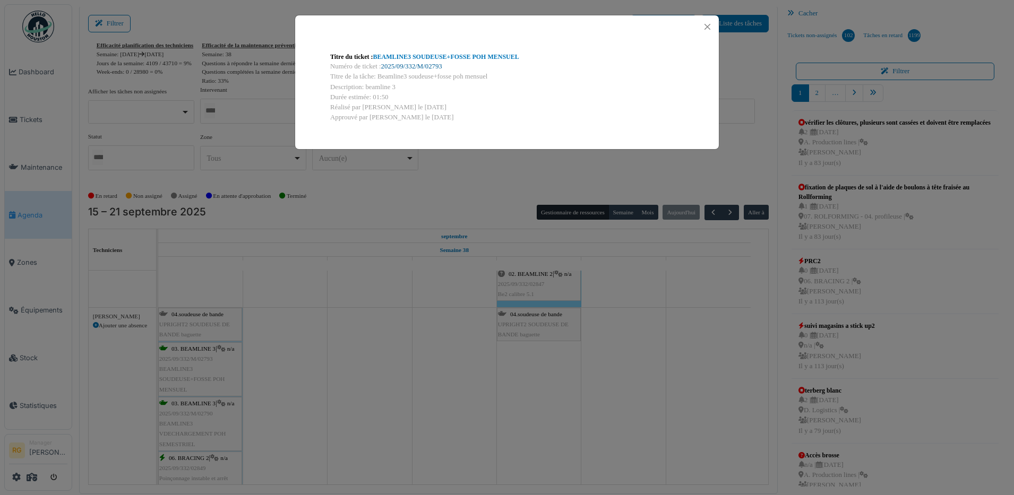
click at [420, 65] on link "2025/09/332/M/02793" at bounding box center [411, 66] width 61 height 7
click at [710, 29] on button "Close" at bounding box center [707, 27] width 14 height 14
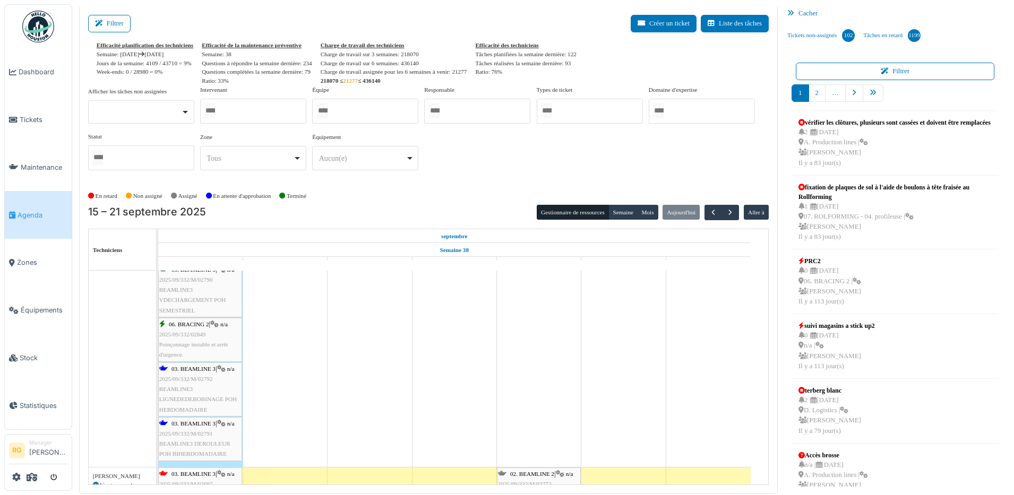
scroll to position [332, 0]
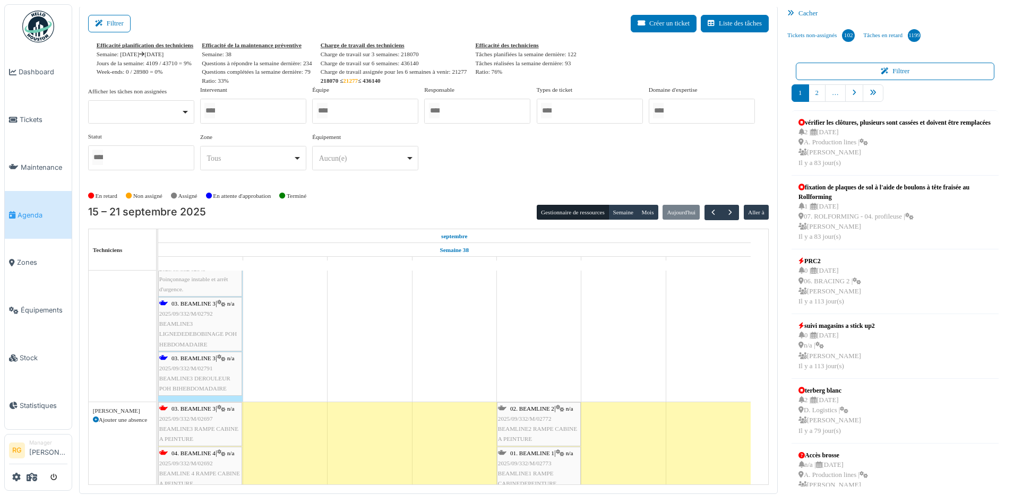
click at [199, 320] on div "03. BEAMLINE 3 | n/a 2025/09/332/M/02792 BEAMLINE3 LIGNEDEDEBOBINAGE POH HEBDOM…" at bounding box center [200, 324] width 82 height 51
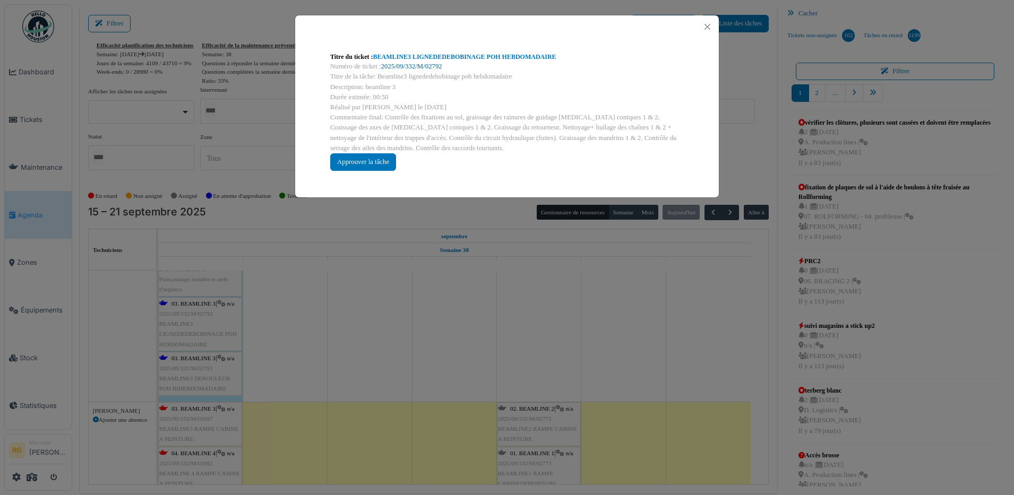
click at [422, 65] on link "2025/09/332/M/02792" at bounding box center [411, 66] width 61 height 7
click at [363, 159] on div "Approuver la tâche" at bounding box center [363, 162] width 66 height 18
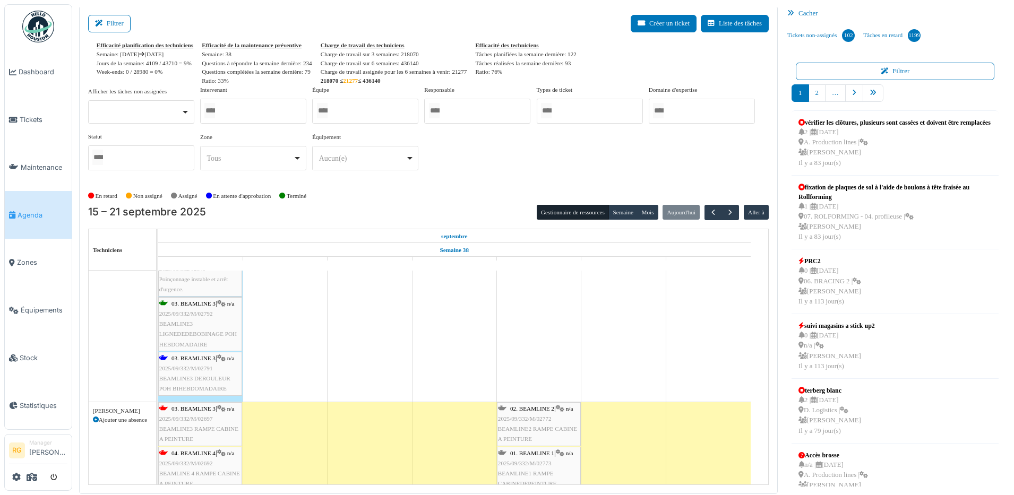
click at [183, 366] on span "2025/09/332/M/02791" at bounding box center [186, 368] width 54 height 6
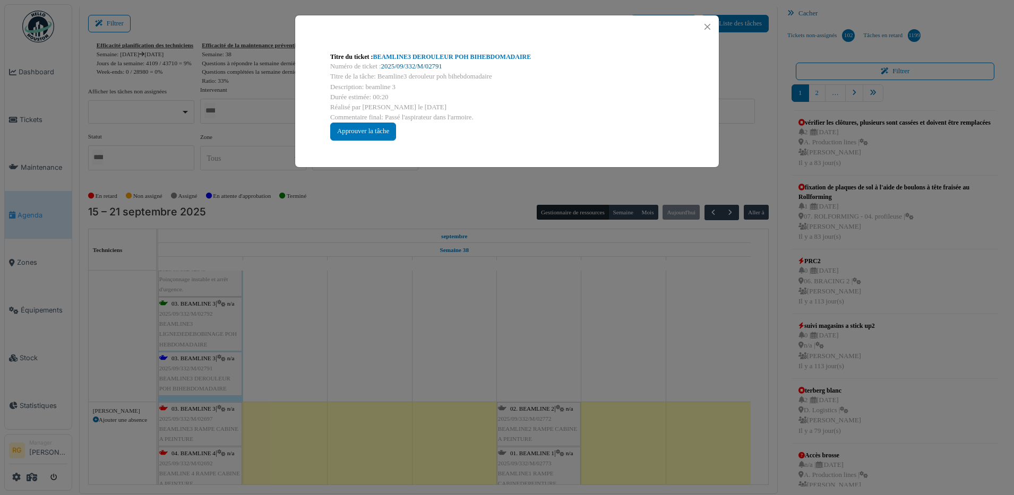
click at [401, 67] on link "2025/09/332/M/02791" at bounding box center [411, 66] width 61 height 7
click at [377, 131] on div "Approuver la tâche" at bounding box center [363, 132] width 66 height 18
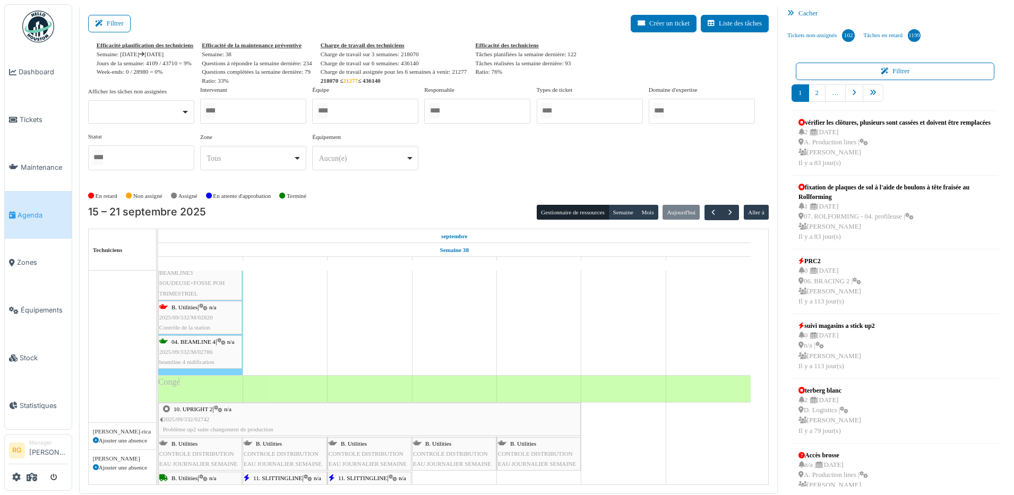
scroll to position [1193, 0]
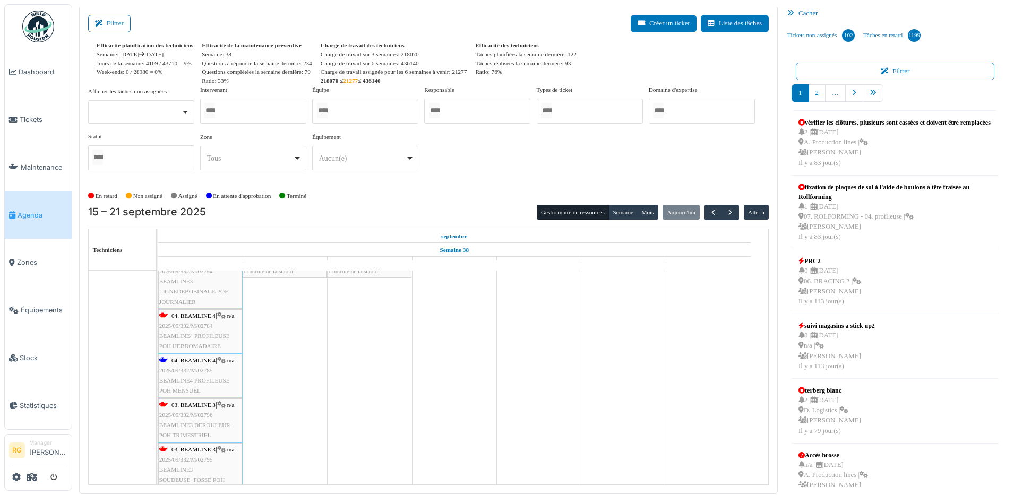
click at [184, 380] on span "BEAMLINE4 PROFILEUSE POH MENSUEL" at bounding box center [194, 386] width 71 height 16
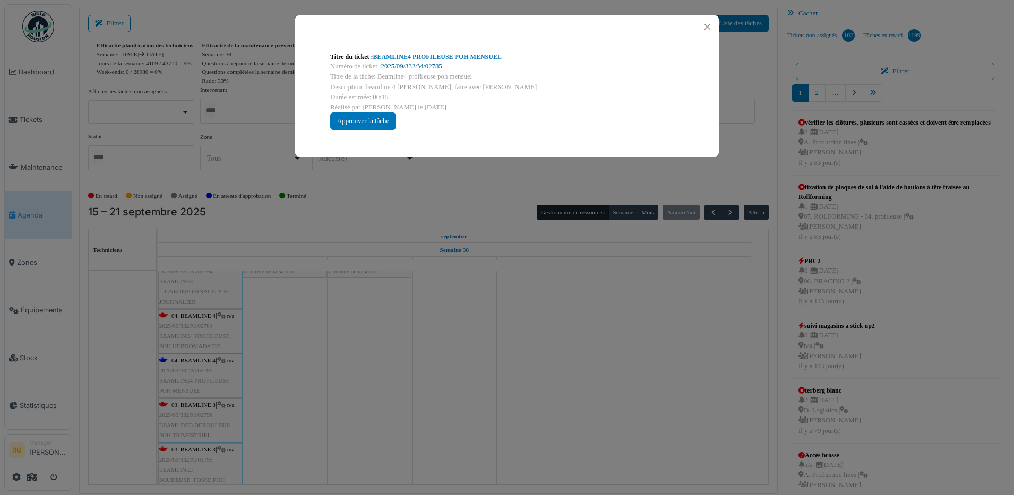
click at [400, 66] on link "2025/09/332/M/02785" at bounding box center [411, 66] width 61 height 7
click at [378, 118] on div "Approuver la tâche" at bounding box center [363, 122] width 66 height 18
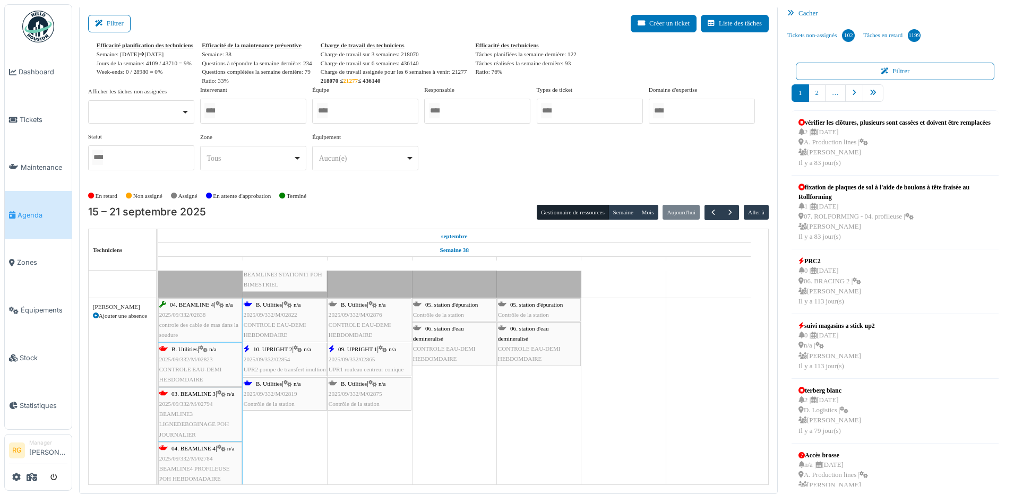
click at [189, 363] on div "B. Utilities | n/a 2025/09/332/M/02823 CONTROLE EAU-DEMI HEBDOMDAIRE" at bounding box center [200, 365] width 82 height 41
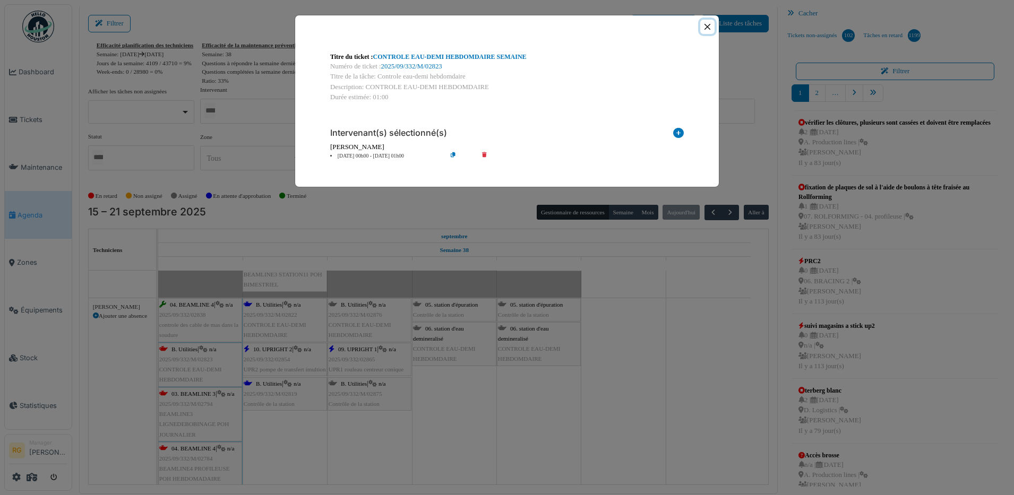
click at [707, 27] on button "Close" at bounding box center [707, 27] width 14 height 14
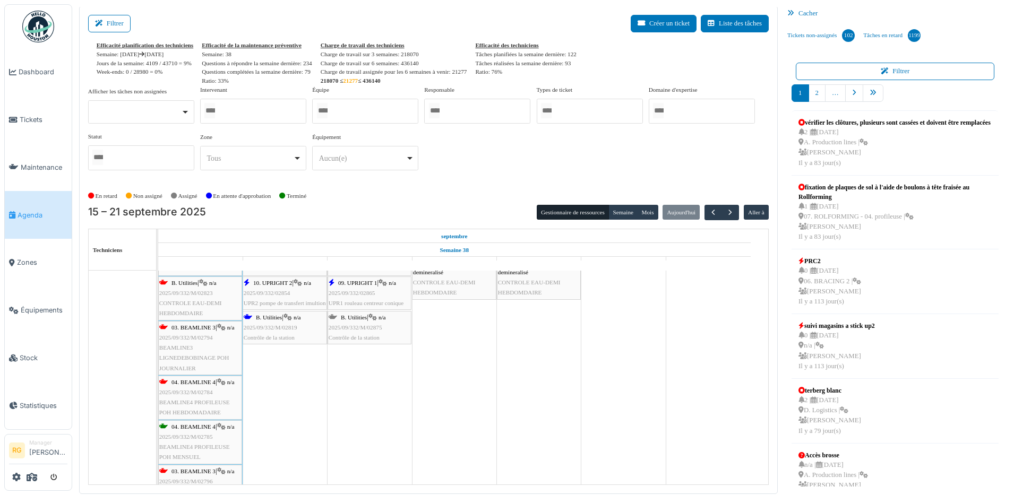
click at [193, 347] on span "BEAMLINE3 LIGNEDEBOBINAGE POH JOURNALIER" at bounding box center [194, 358] width 70 height 27
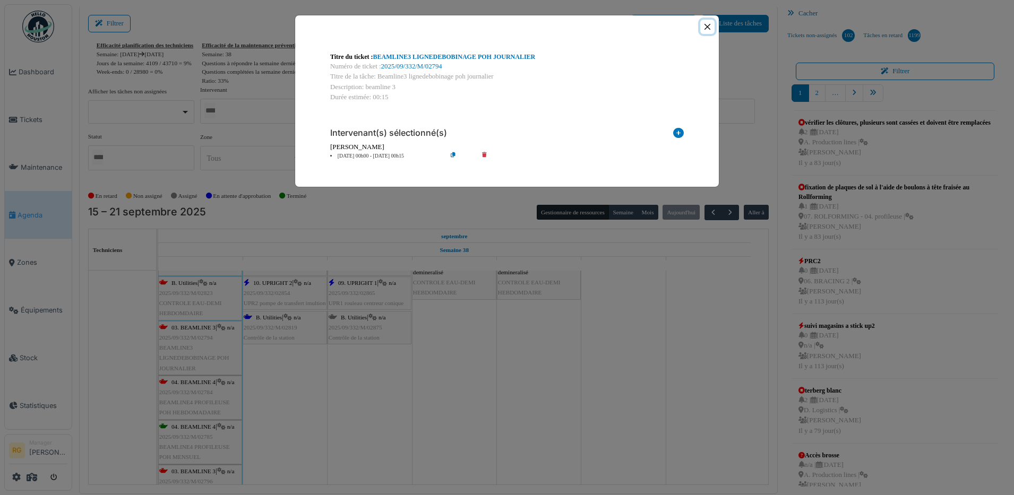
click at [708, 23] on button "Close" at bounding box center [707, 27] width 14 height 14
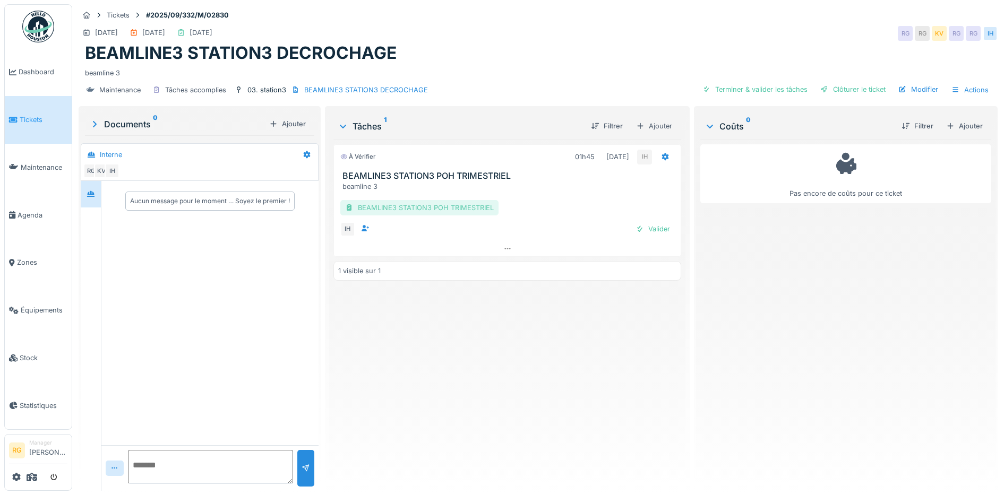
click at [419, 208] on div "BEAMLINE3 STATION3 POH TRIMESTRIEL" at bounding box center [419, 207] width 158 height 15
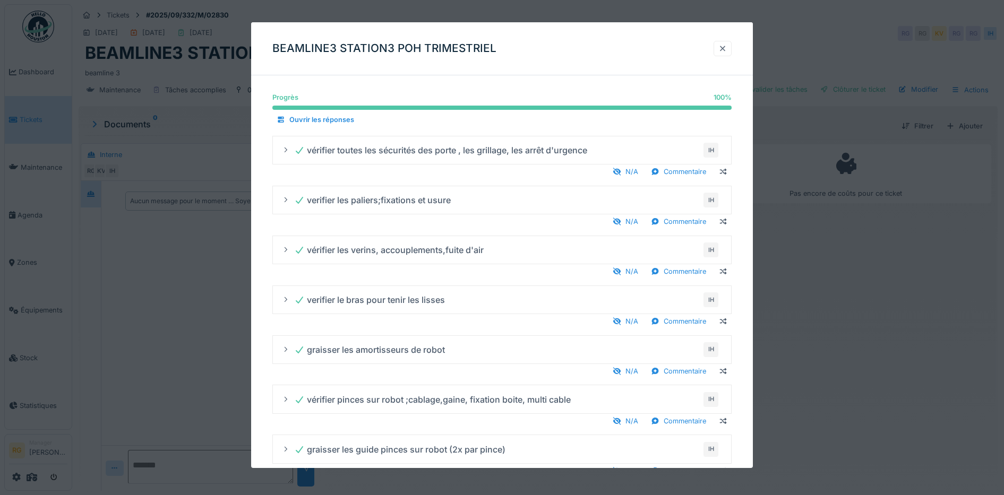
click at [726, 47] on div at bounding box center [723, 49] width 8 height 10
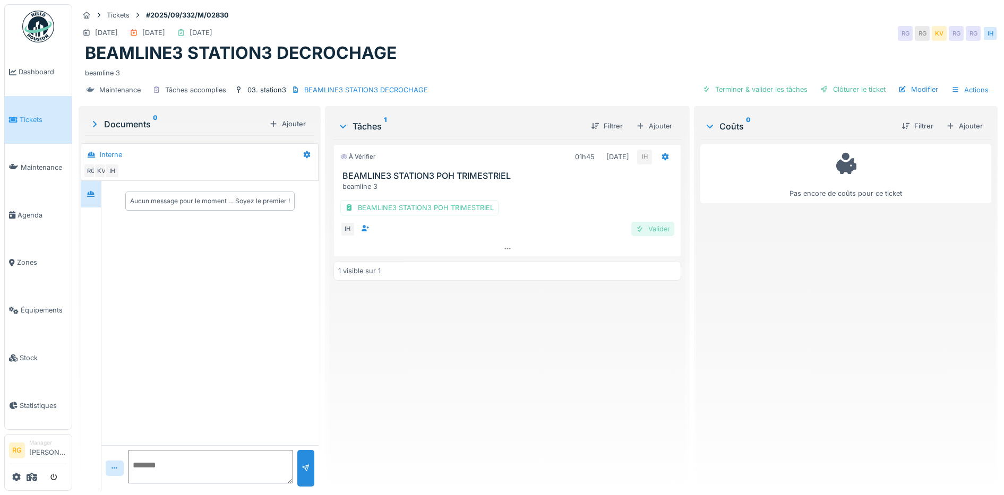
click at [655, 232] on div "Valider" at bounding box center [652, 229] width 43 height 14
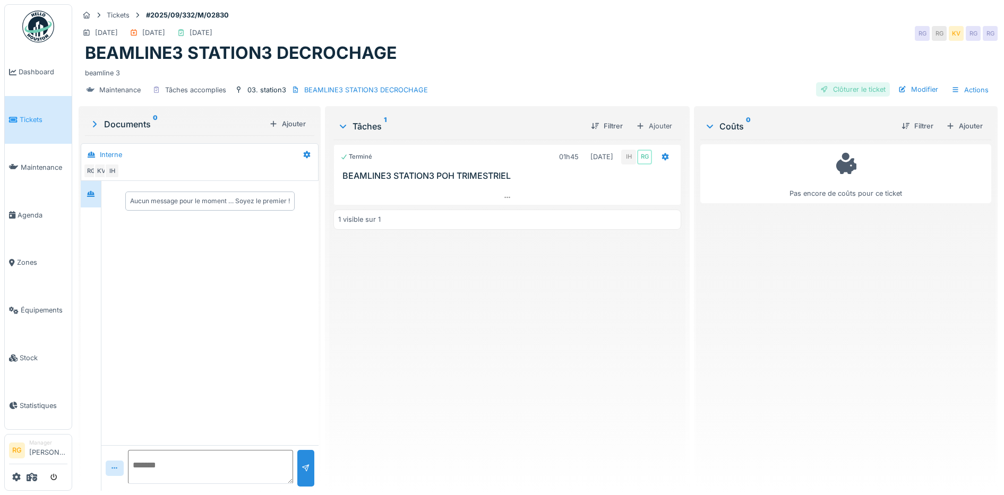
click at [854, 92] on div "Clôturer le ticket" at bounding box center [853, 89] width 74 height 14
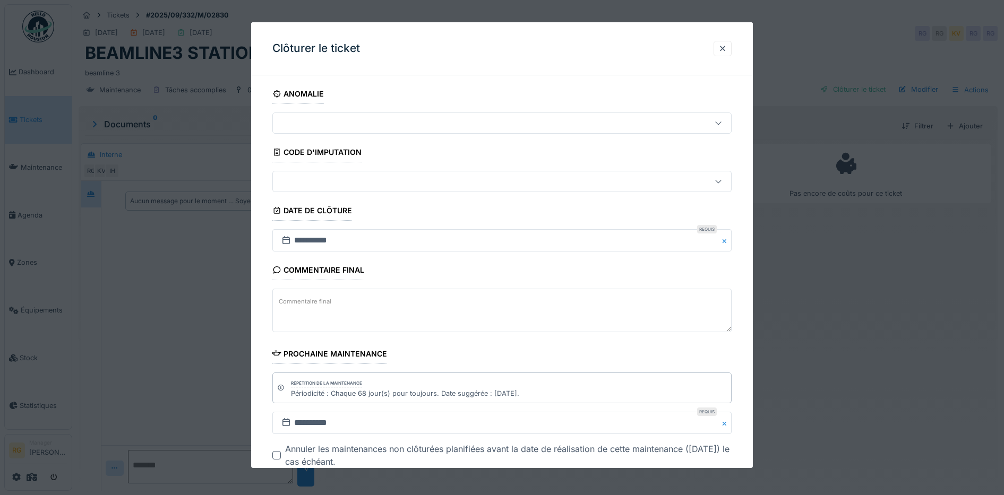
click at [318, 302] on label "Commentaire final" at bounding box center [305, 301] width 57 height 13
click at [318, 302] on textarea "Commentaire final" at bounding box center [502, 311] width 460 height 44
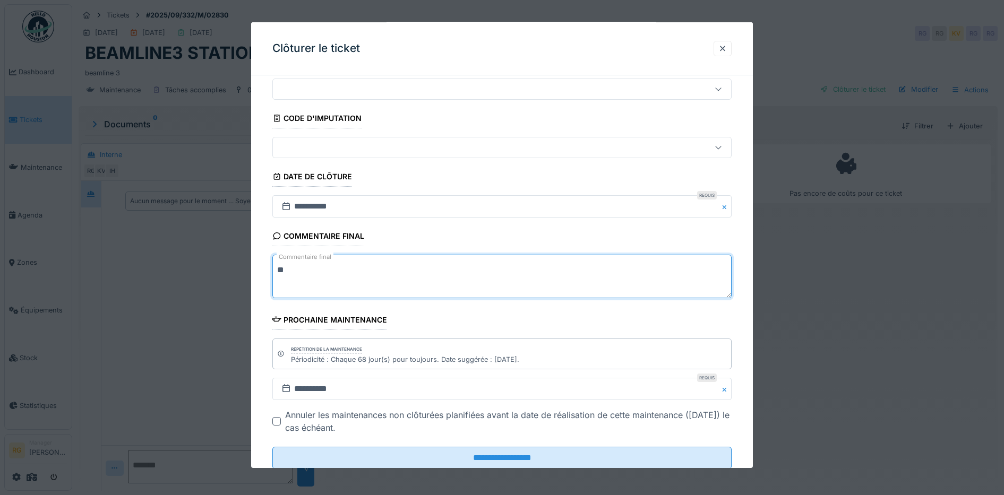
scroll to position [65, 0]
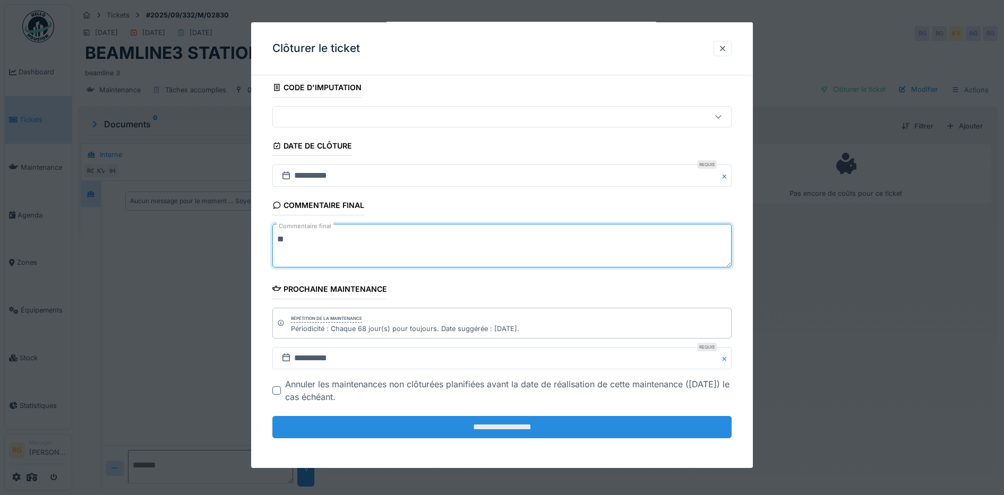
type textarea "**"
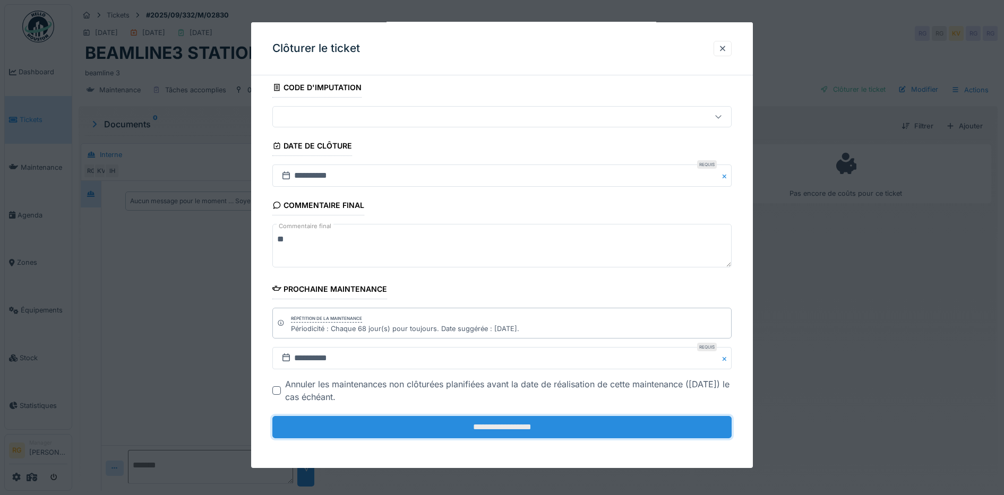
click at [399, 429] on input "**********" at bounding box center [502, 427] width 460 height 22
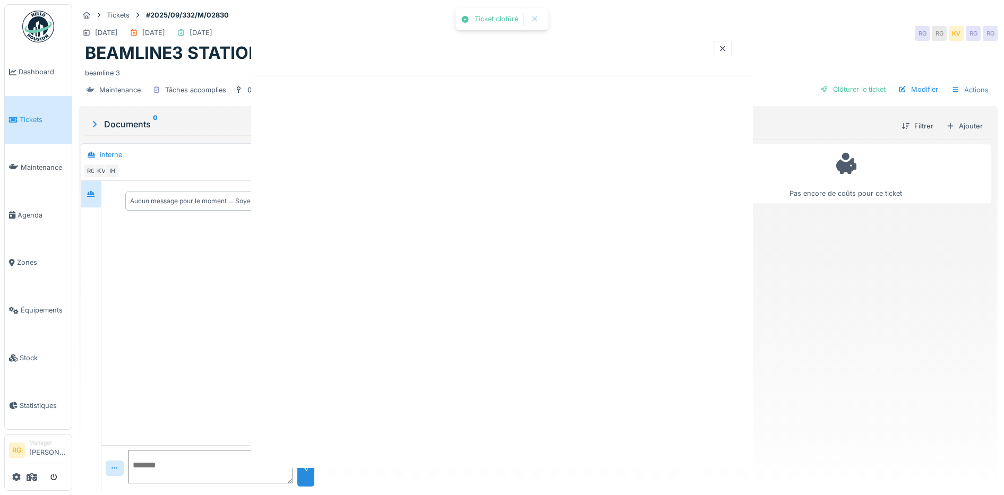
scroll to position [0, 0]
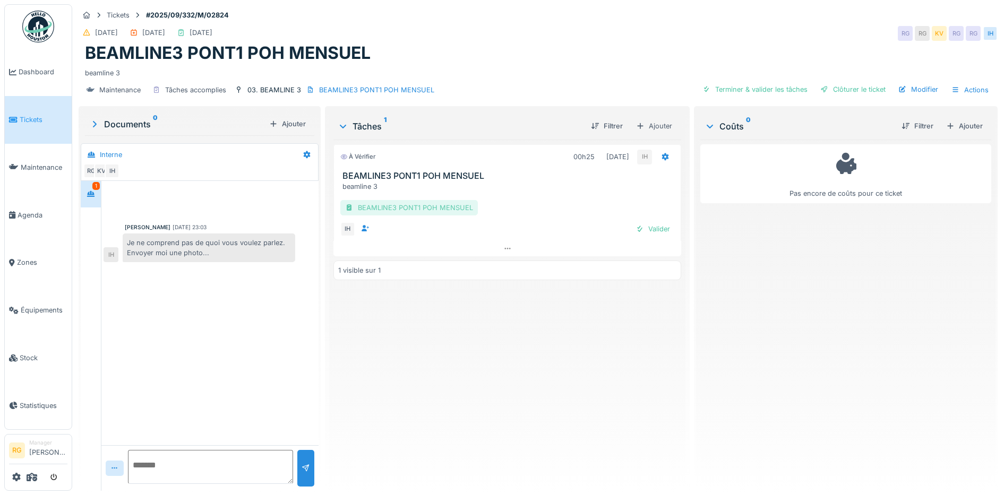
click at [399, 208] on div "BEAMLINE3 PONT1 POH MENSUEL" at bounding box center [409, 207] width 138 height 15
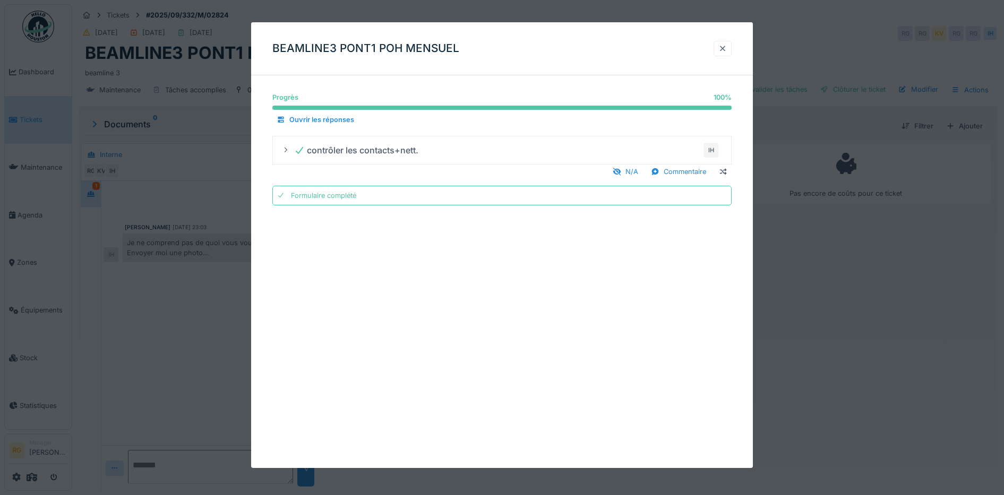
click at [727, 50] on div at bounding box center [723, 49] width 8 height 10
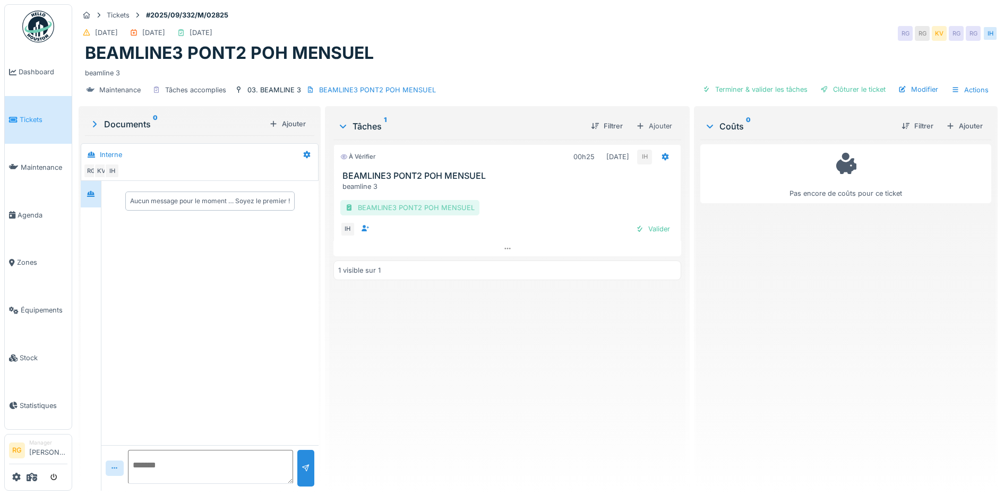
click at [403, 207] on div "BEAMLINE3 PONT2 POH MENSUEL" at bounding box center [409, 207] width 139 height 15
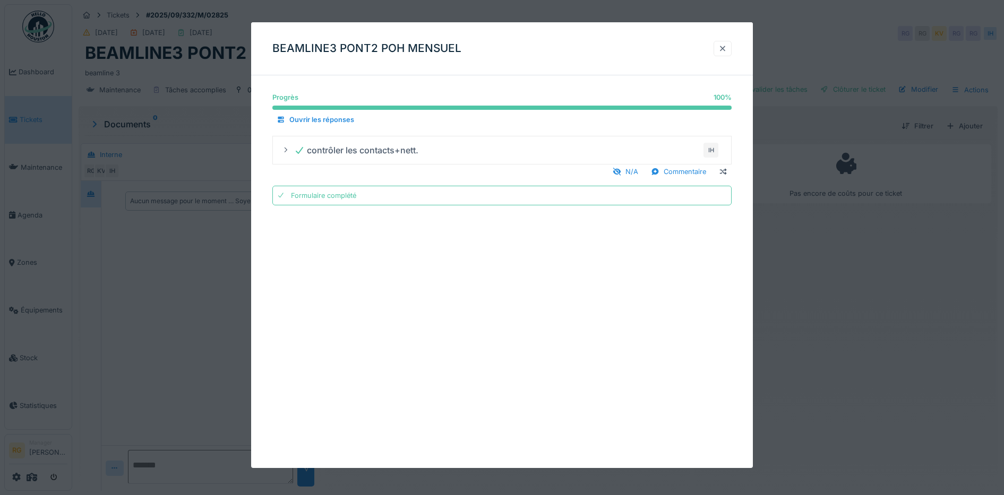
click at [727, 46] on div at bounding box center [723, 49] width 8 height 10
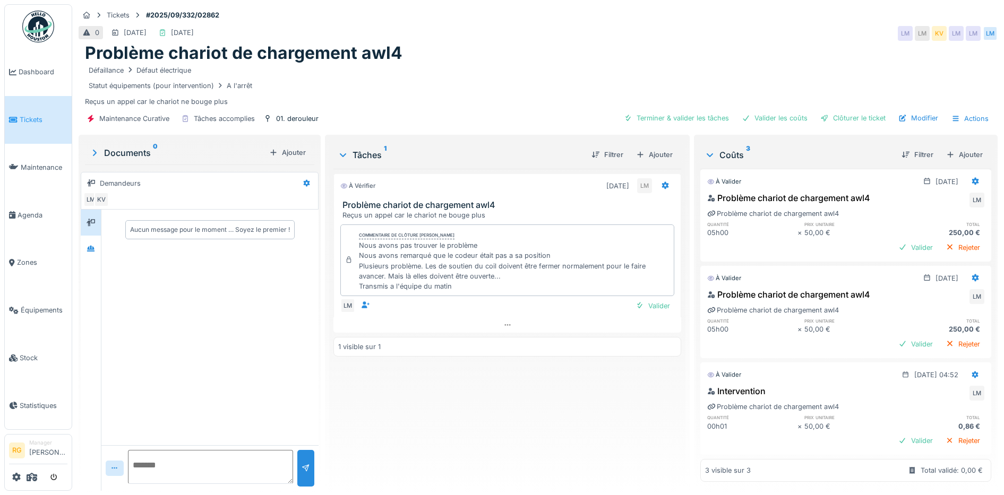
scroll to position [24, 0]
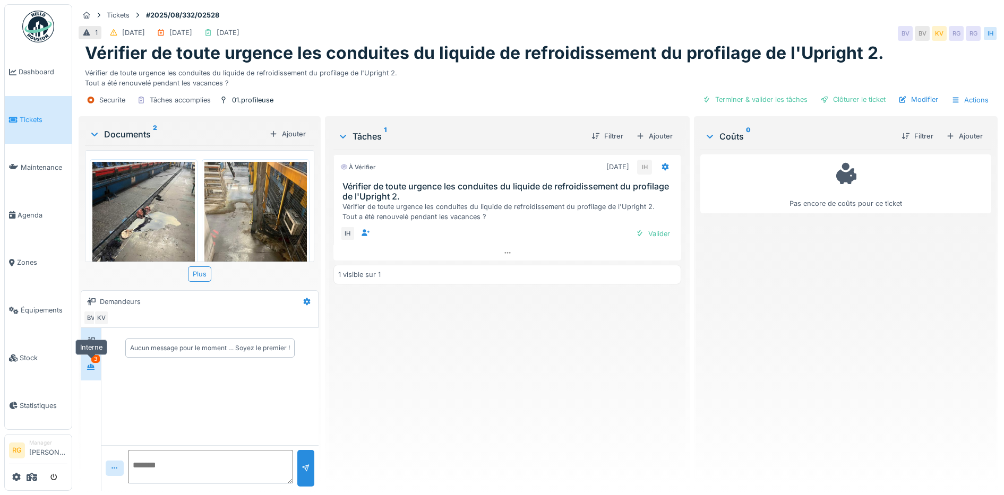
click at [93, 366] on icon at bounding box center [90, 367] width 7 height 6
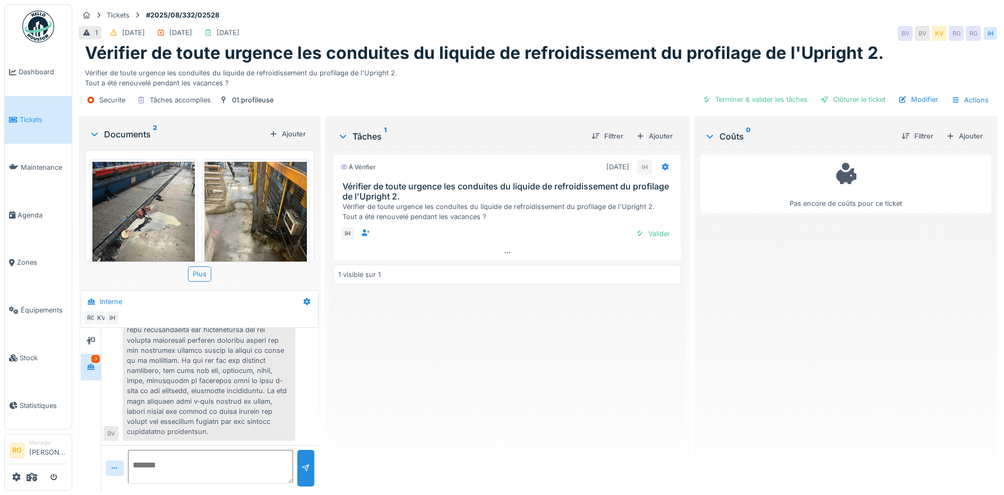
scroll to position [502, 0]
click at [390, 340] on div "À vérifier [DATE] IH Vérifier de toute urgence les conduites du liquide de refr…" at bounding box center [508, 316] width 348 height 333
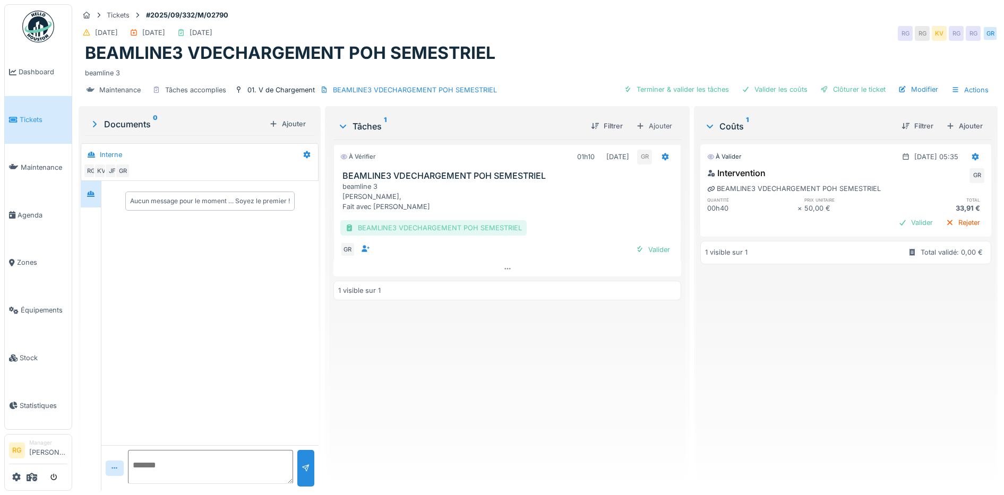
click at [394, 229] on div "BEAMLINE3 VDECHARGEMENT POH SEMESTRIEL" at bounding box center [433, 227] width 186 height 15
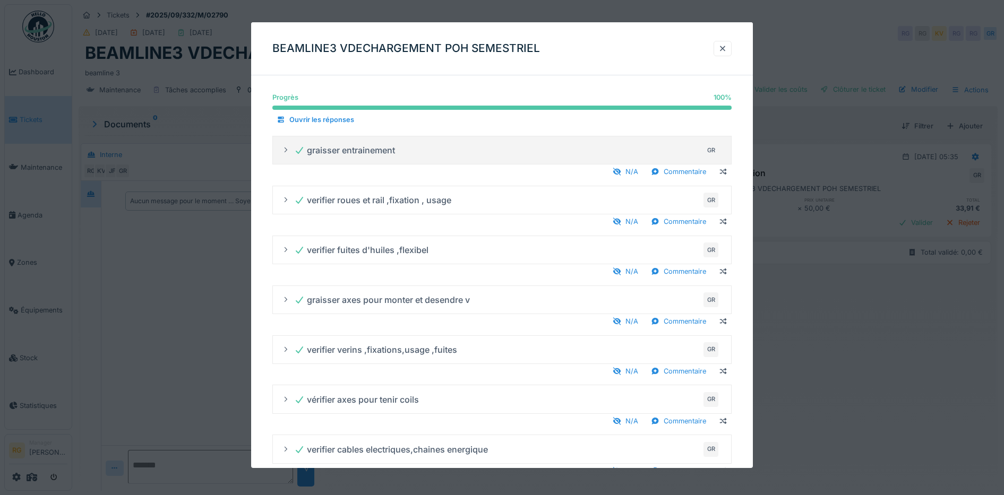
scroll to position [58, 0]
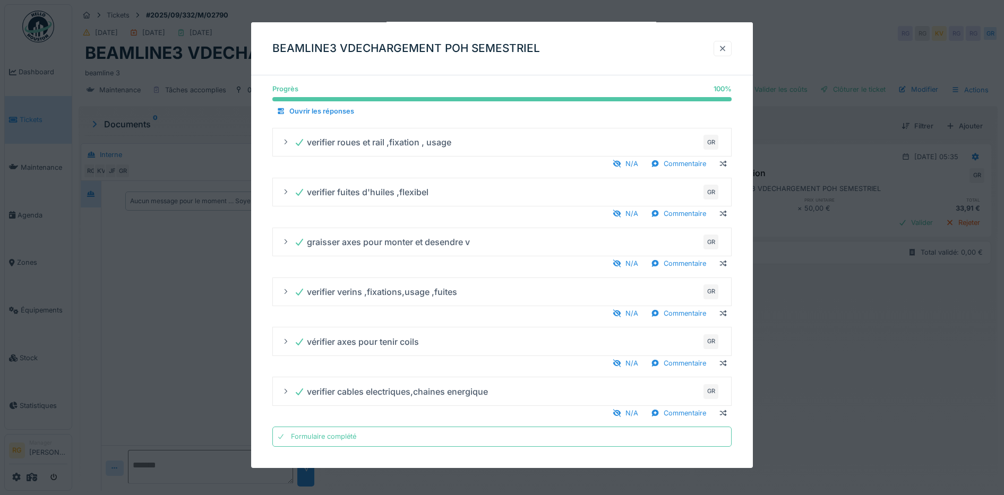
click at [727, 47] on div at bounding box center [723, 49] width 8 height 10
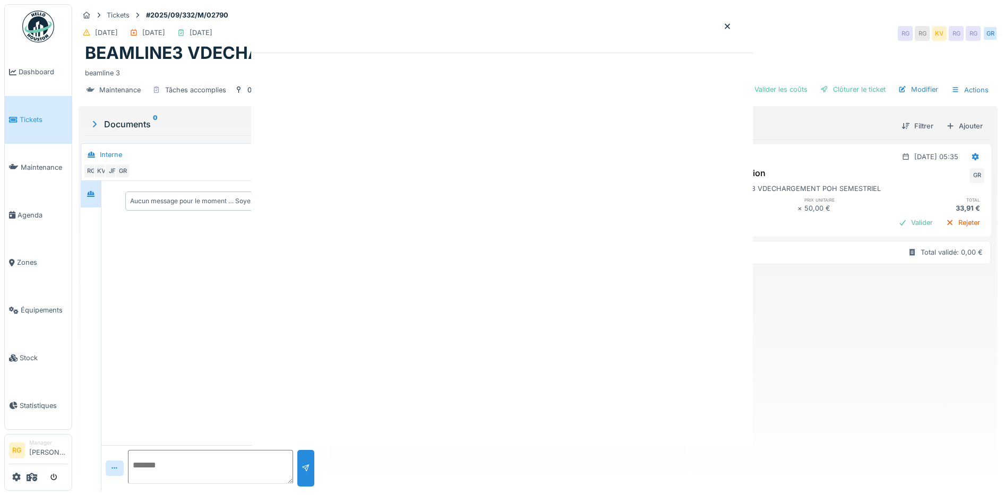
scroll to position [0, 0]
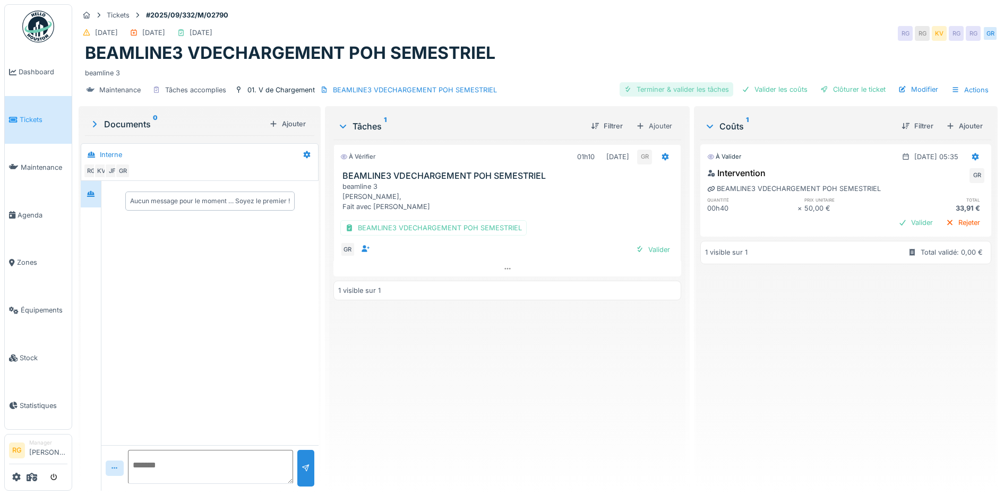
click at [656, 92] on div "Terminer & valider les tâches" at bounding box center [677, 89] width 114 height 14
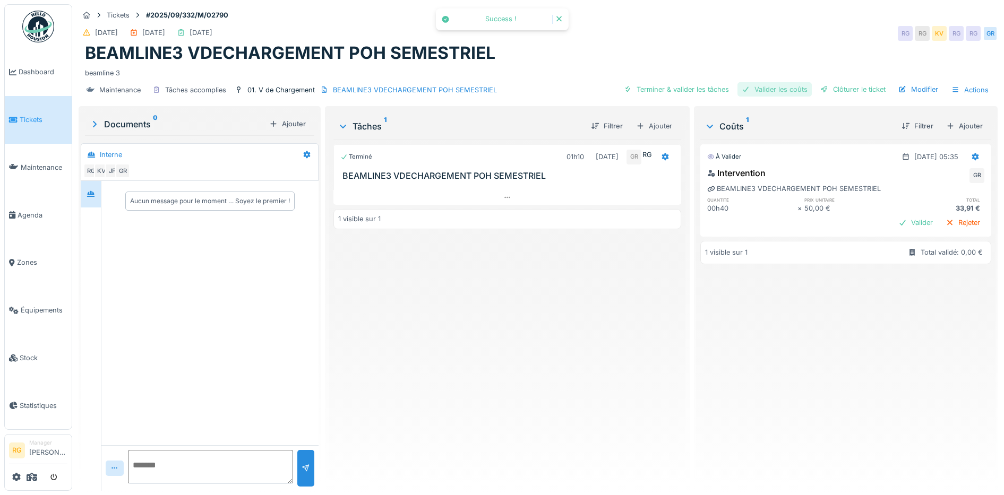
click at [755, 88] on div "Valider les coûts" at bounding box center [775, 89] width 74 height 14
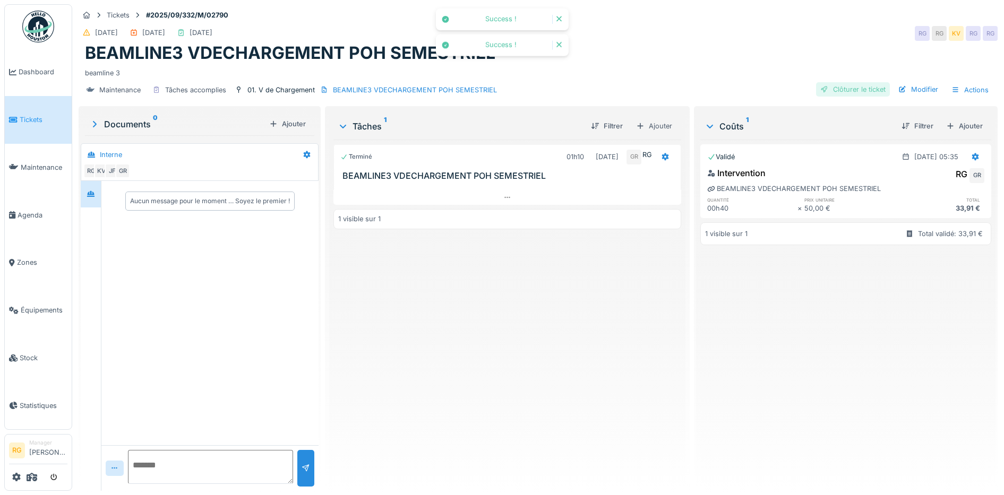
click at [843, 91] on div "Clôturer le ticket" at bounding box center [853, 89] width 74 height 14
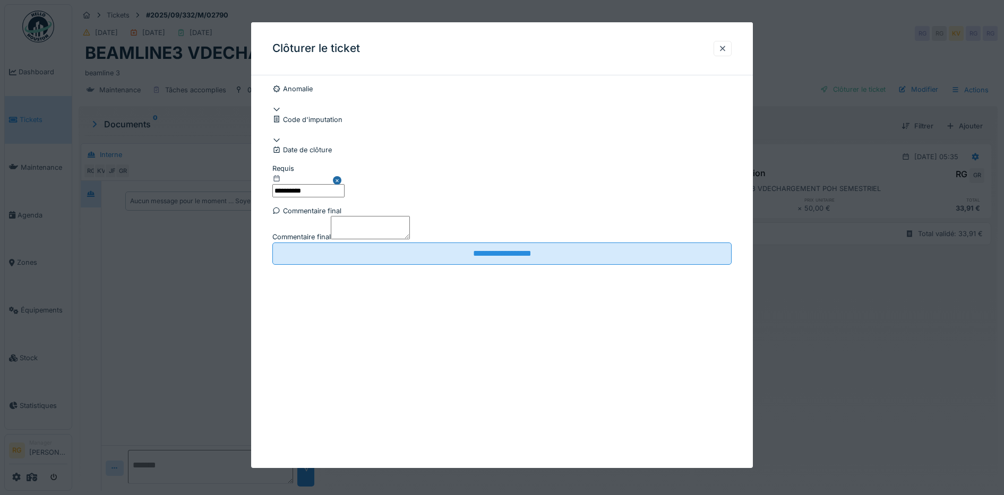
click at [380, 240] on textarea "Commentaire final" at bounding box center [370, 227] width 79 height 23
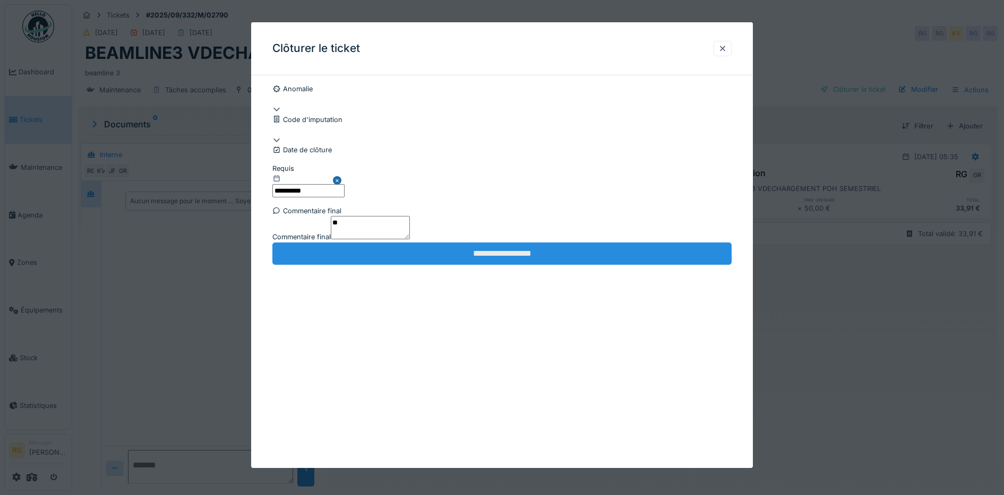
type textarea "**"
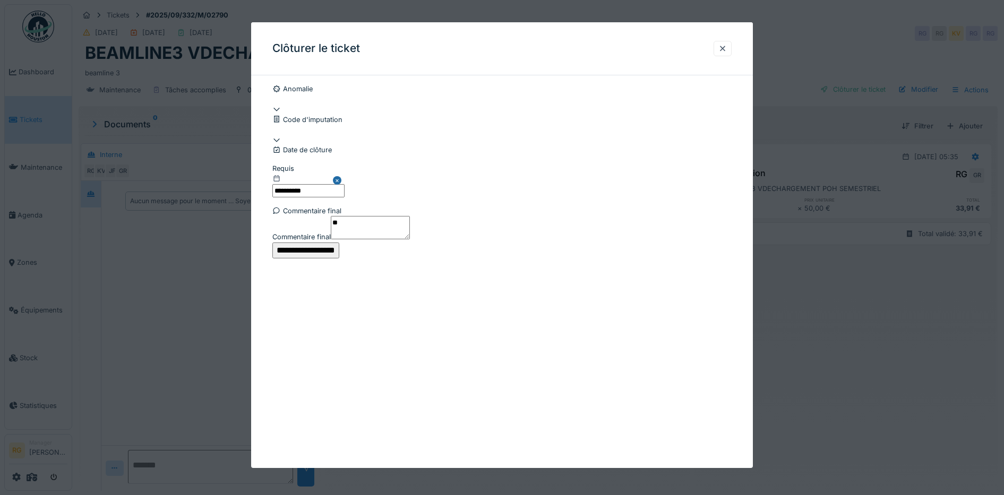
click at [339, 259] on input "**********" at bounding box center [305, 251] width 67 height 16
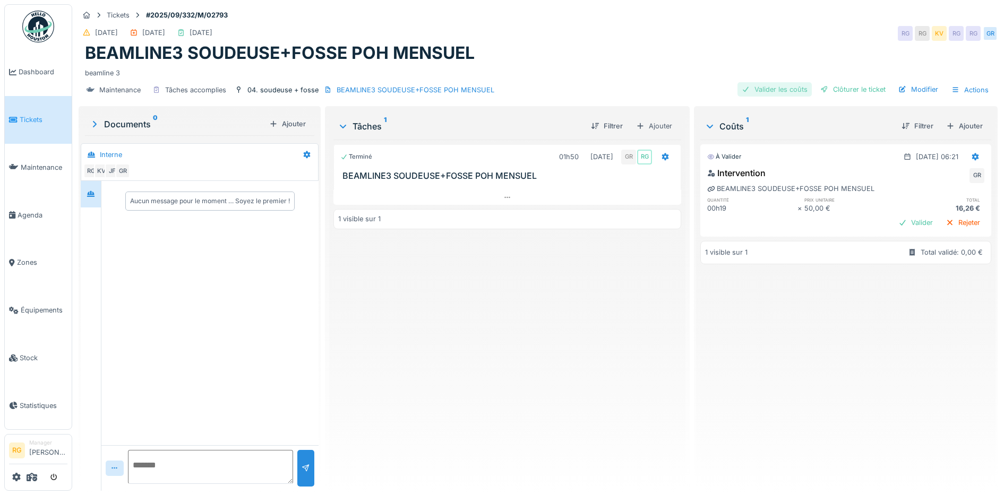
click at [768, 88] on div "Valider les coûts" at bounding box center [775, 89] width 74 height 14
click at [830, 92] on div "Clôturer le ticket" at bounding box center [853, 89] width 74 height 14
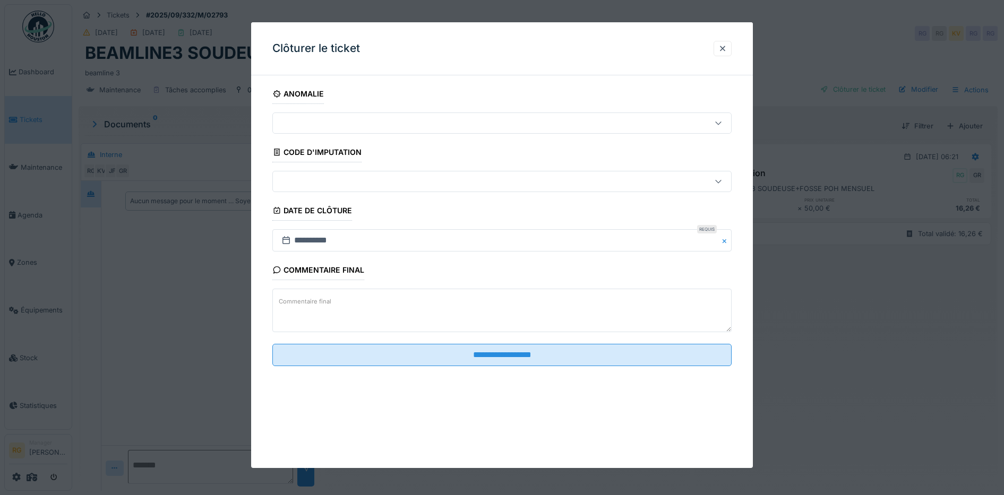
click at [308, 302] on label "Commentaire final" at bounding box center [305, 301] width 57 height 13
click at [308, 302] on textarea "Commentaire final" at bounding box center [502, 311] width 460 height 44
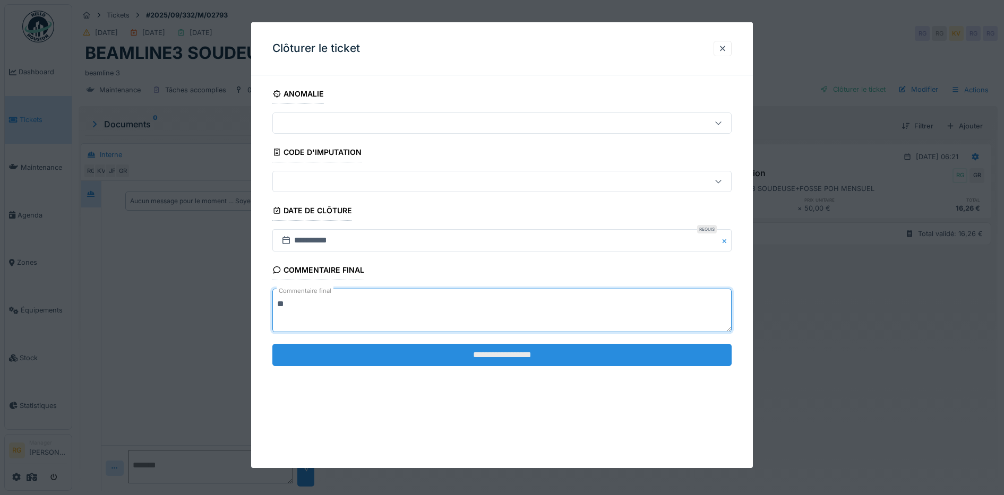
type textarea "**"
click at [420, 358] on input "**********" at bounding box center [502, 355] width 460 height 22
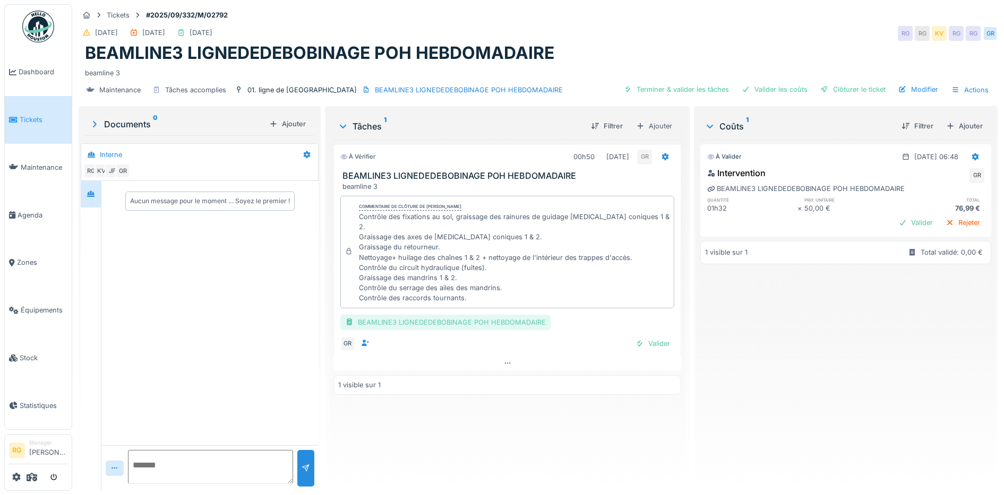
click at [448, 315] on div "BEAMLINE3 LIGNEDEDEBOBINAGE POH HEBDOMADAIRE" at bounding box center [445, 322] width 210 height 15
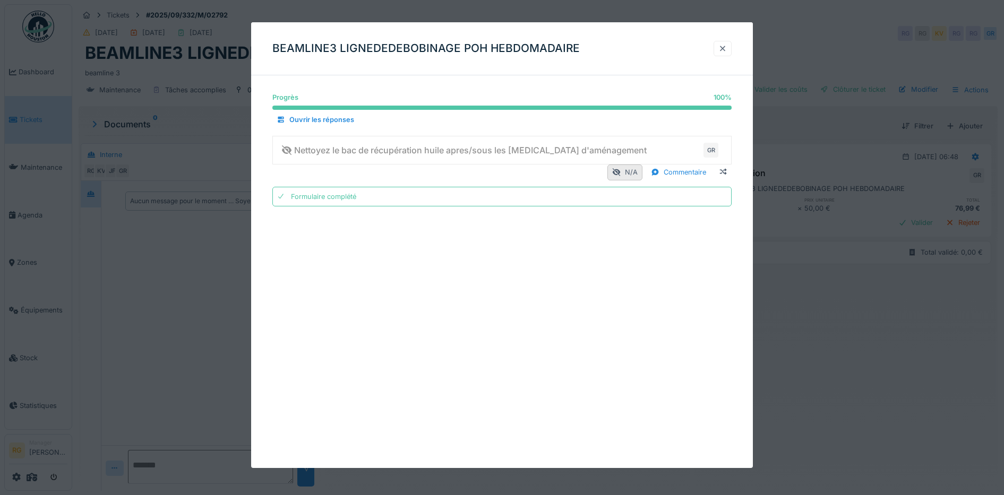
click at [727, 49] on div at bounding box center [723, 49] width 8 height 10
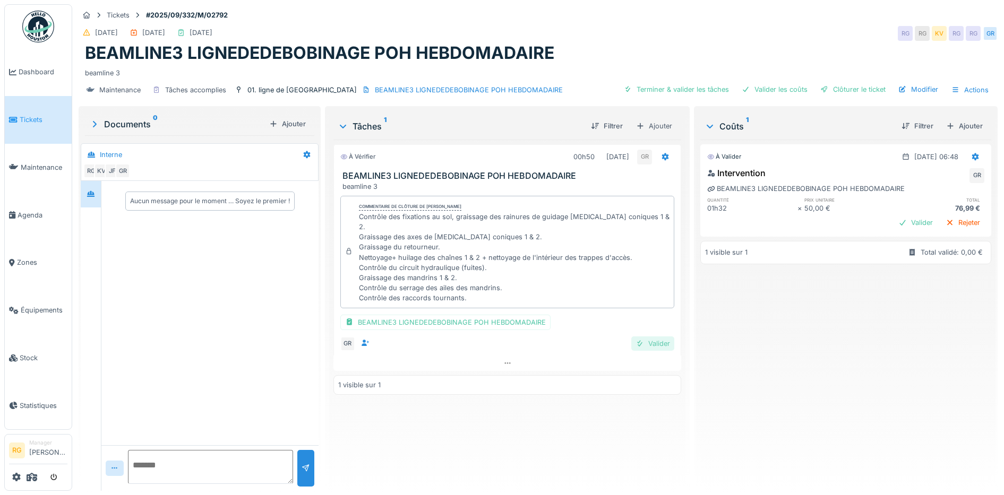
click at [654, 337] on div "Valider" at bounding box center [652, 344] width 43 height 14
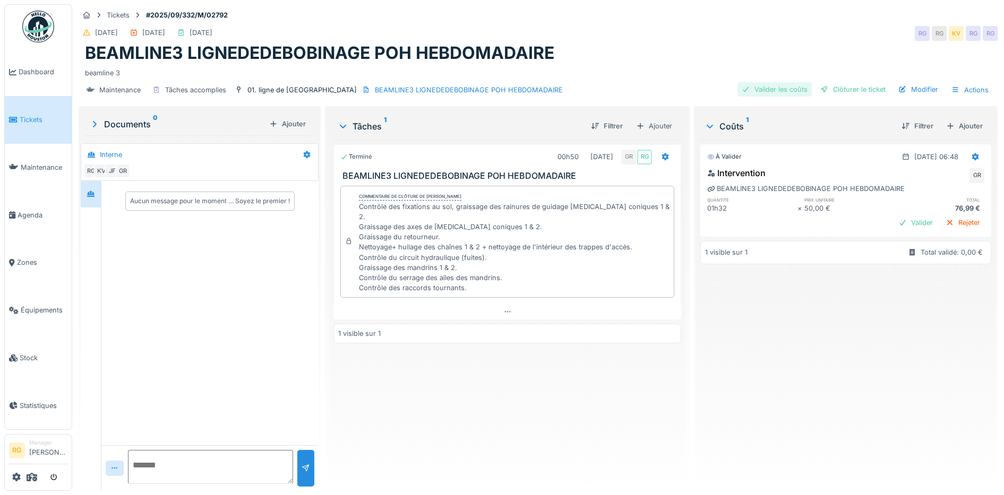
click at [775, 91] on div "Valider les coûts" at bounding box center [775, 89] width 74 height 14
click at [918, 91] on div "Modifier" at bounding box center [918, 89] width 48 height 14
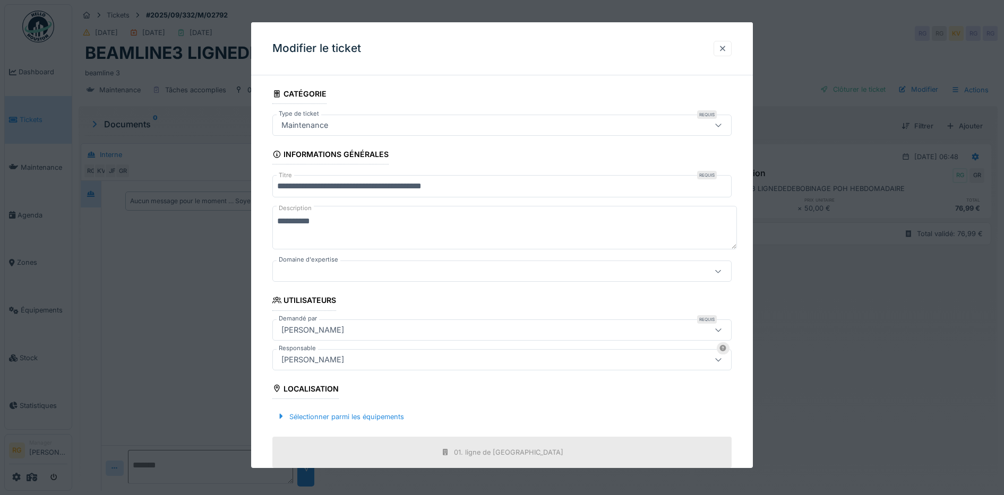
click at [725, 48] on div at bounding box center [723, 49] width 8 height 10
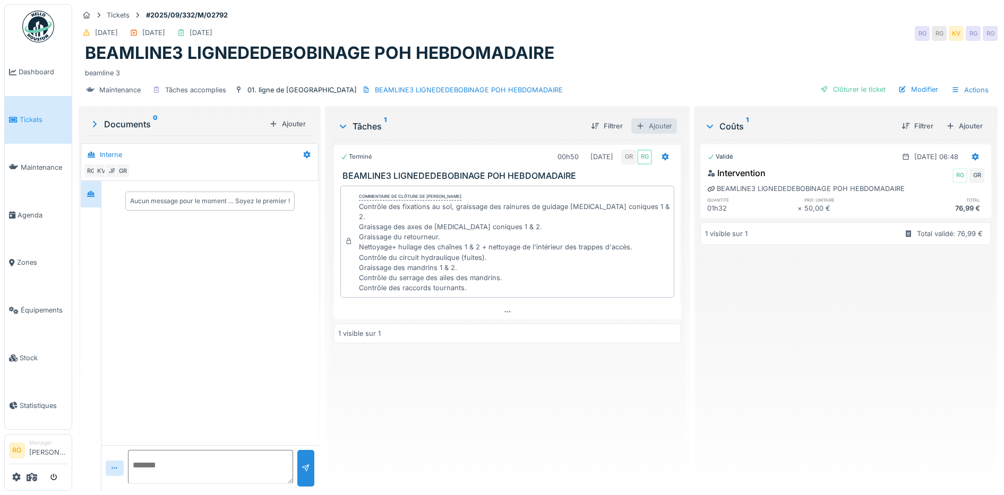
click at [647, 118] on div "Ajouter" at bounding box center [654, 125] width 46 height 15
click at [659, 108] on div "Tâches 1 Filtrer Ajouter Terminé 00h50 15/09/2025 GR RG BEAMLINE3 LIGNEDEDEBOBI…" at bounding box center [507, 297] width 357 height 379
click at [912, 82] on div "Modifier" at bounding box center [918, 89] width 48 height 14
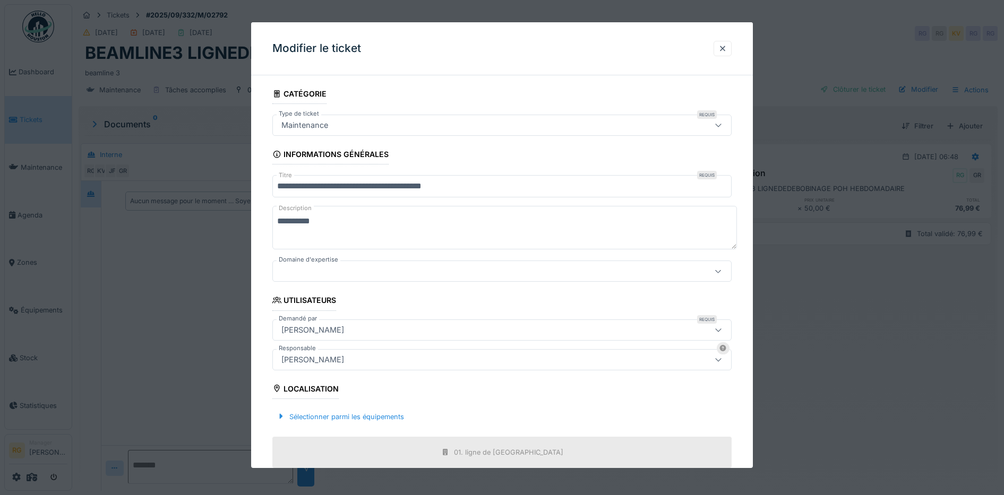
click at [719, 125] on div at bounding box center [718, 125] width 25 height 20
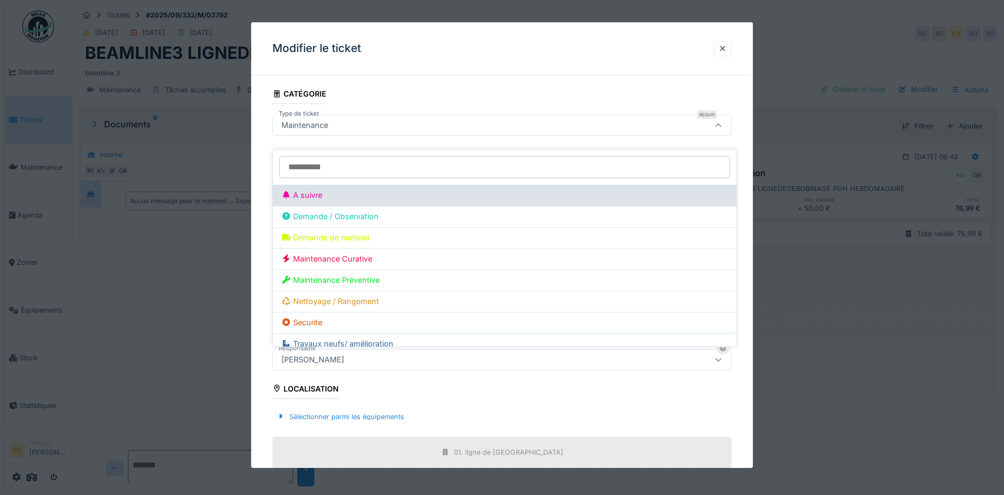
click at [315, 190] on div "A suivre" at bounding box center [504, 196] width 447 height 12
type input "***"
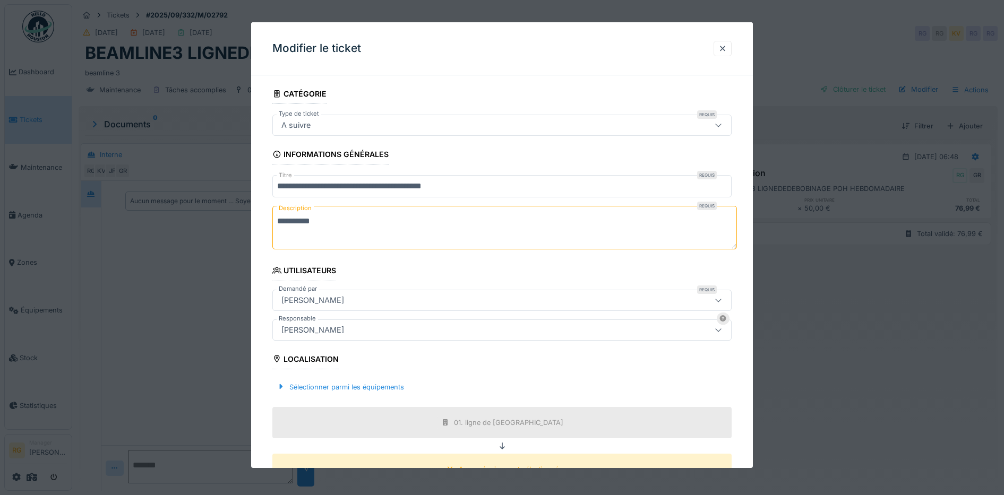
click at [334, 223] on textarea "**********" at bounding box center [504, 228] width 465 height 44
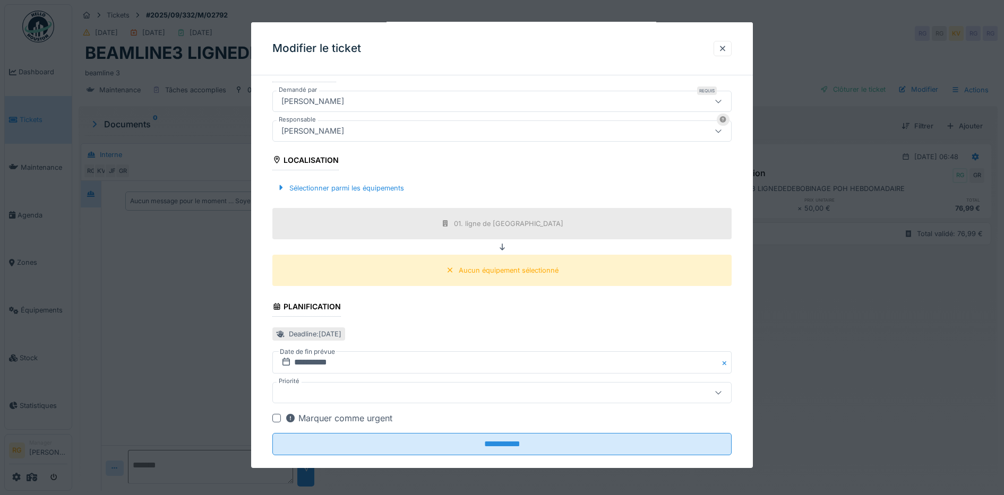
scroll to position [216, 0]
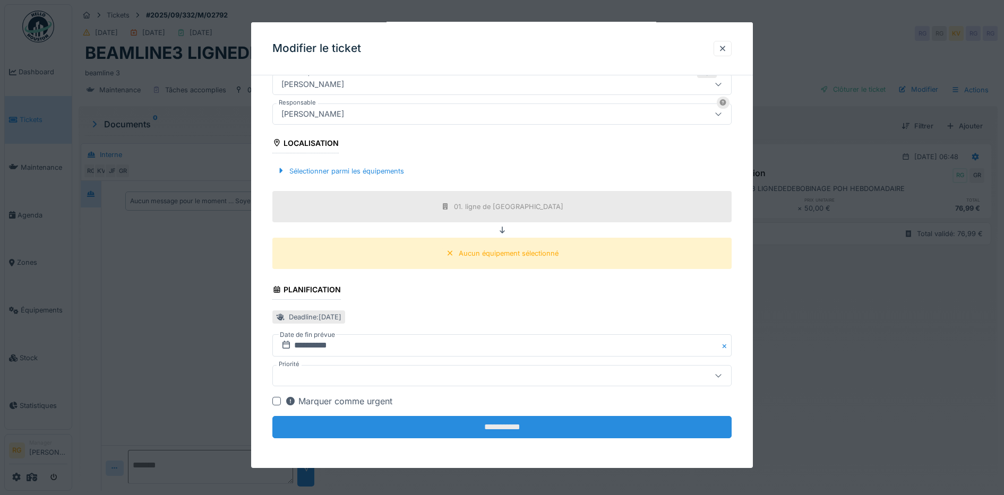
type textarea "**********"
click at [495, 432] on input "**********" at bounding box center [502, 427] width 460 height 22
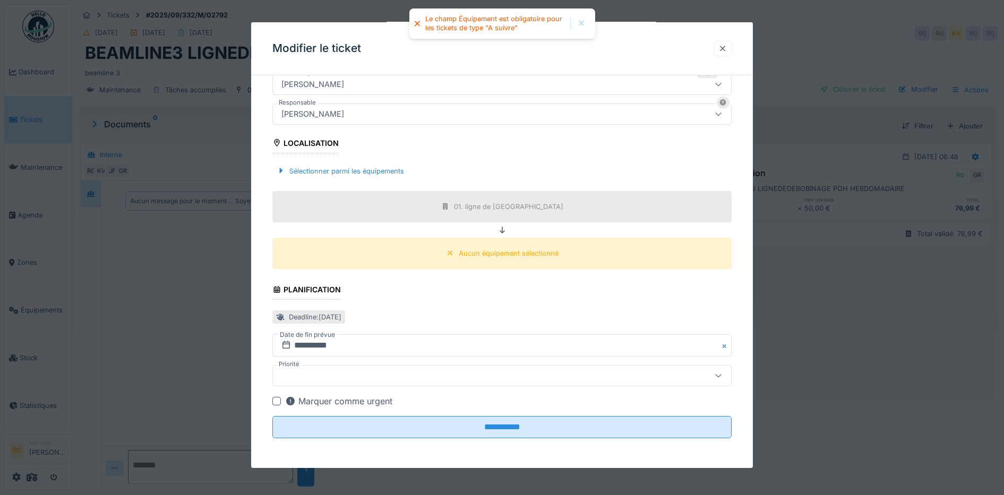
click at [726, 47] on div at bounding box center [723, 49] width 8 height 10
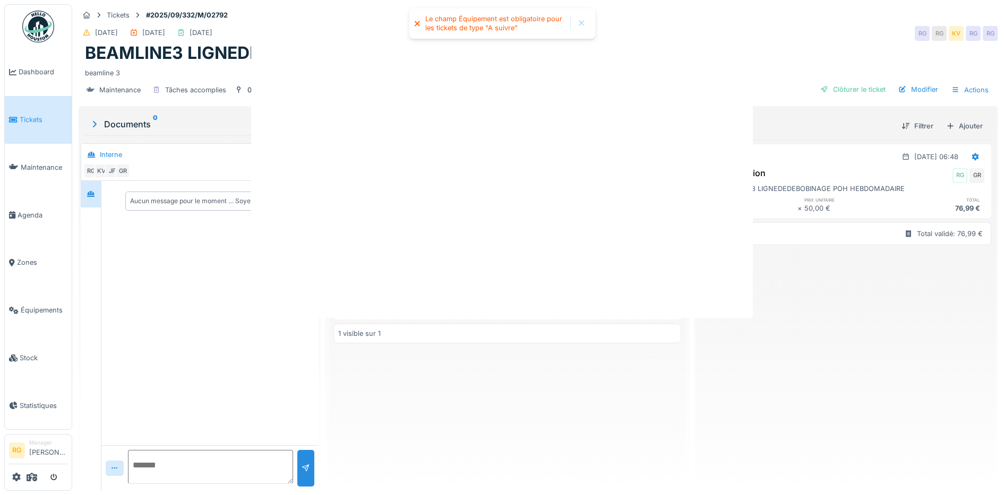
scroll to position [0, 0]
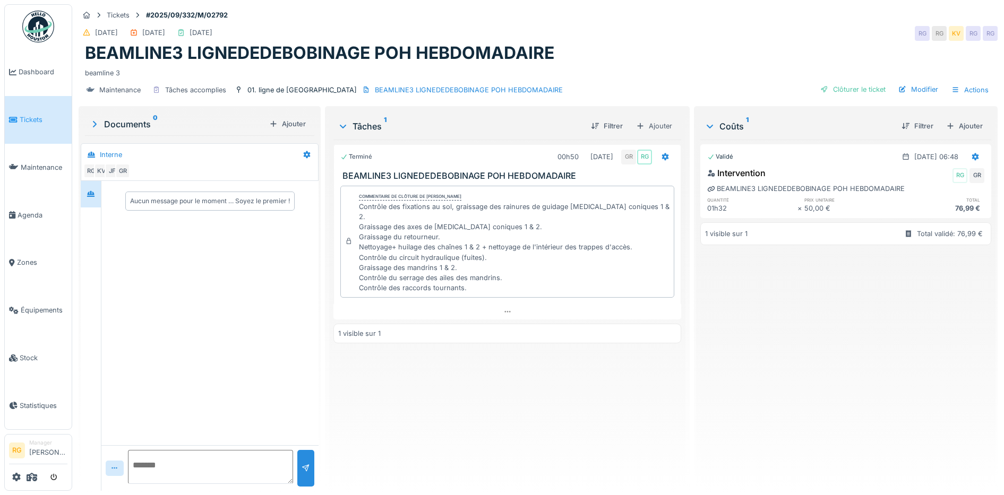
drag, startPoint x: 856, startPoint y: 81, endPoint x: 851, endPoint y: 92, distance: 11.6
click at [854, 82] on div "Clôturer le ticket" at bounding box center [853, 89] width 74 height 14
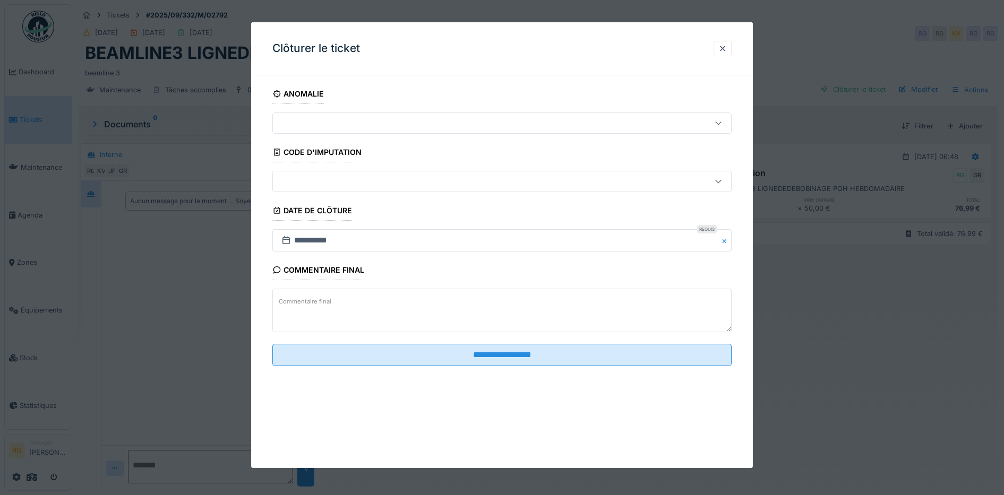
click at [335, 300] on textarea "Commentaire final" at bounding box center [502, 311] width 460 height 44
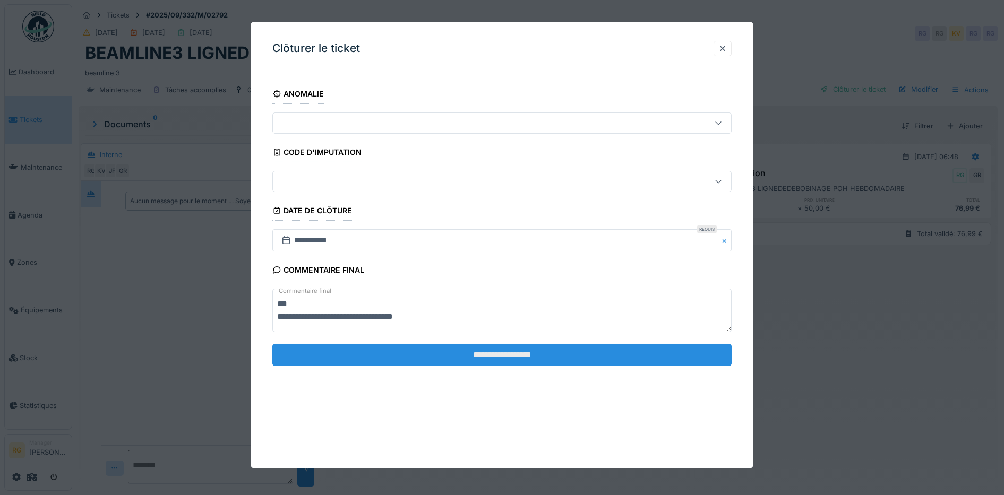
type textarea "**********"
click at [542, 355] on input "**********" at bounding box center [502, 355] width 460 height 22
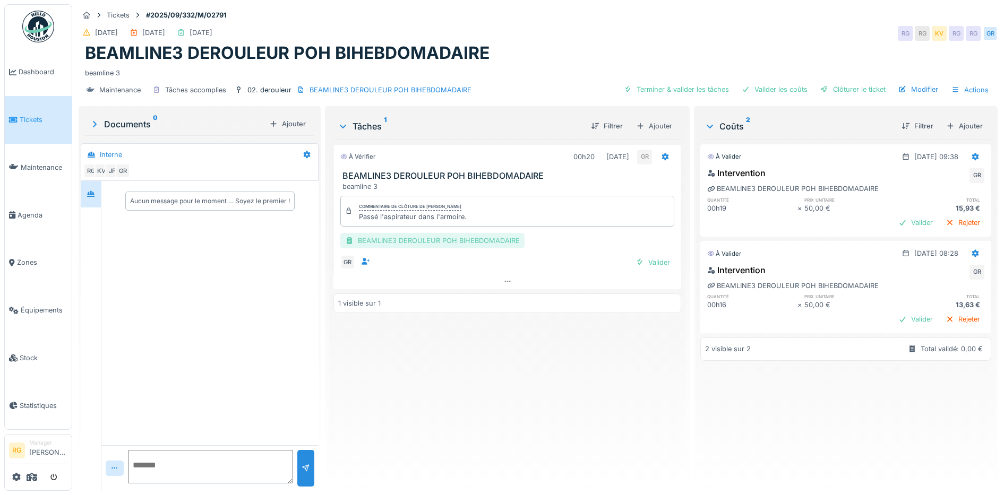
click at [420, 240] on div "BEAMLINE3 DEROULEUR POH BIHEBDOMADAIRE" at bounding box center [432, 240] width 184 height 15
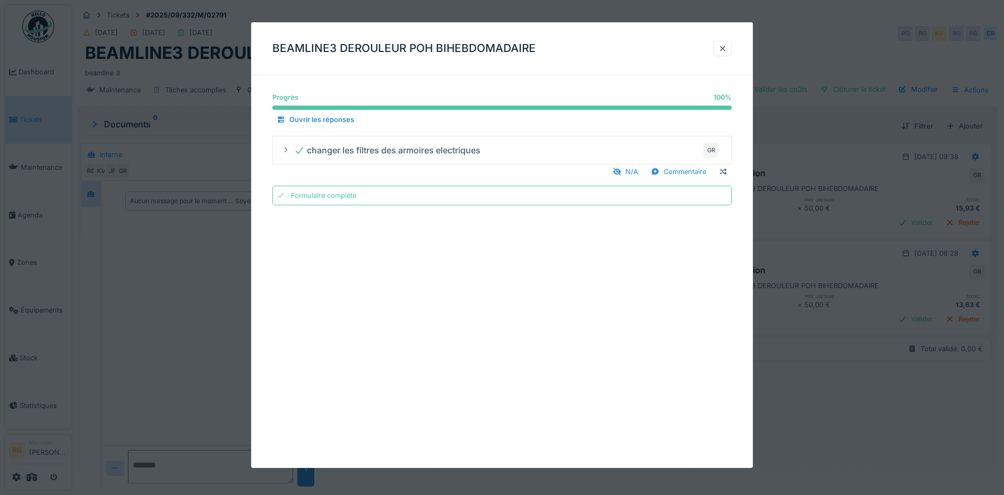
click at [732, 48] on div at bounding box center [723, 48] width 18 height 15
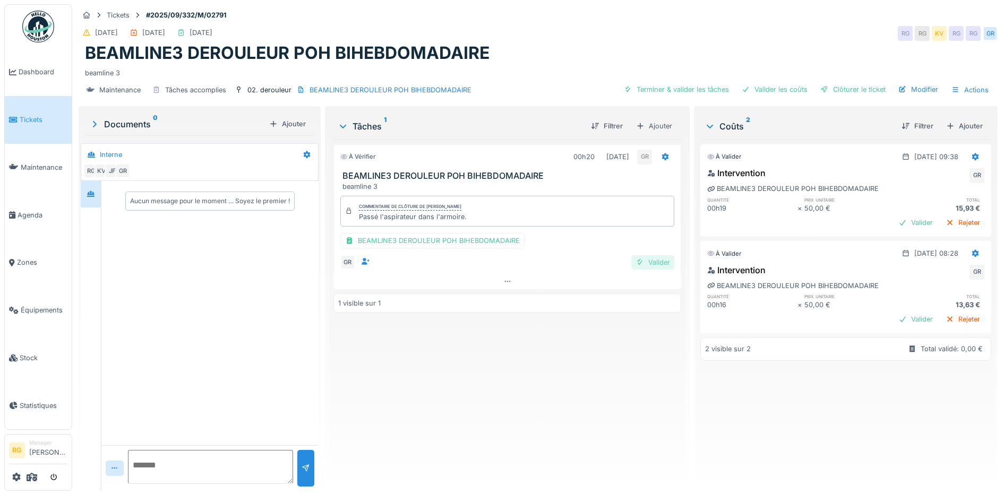
click at [652, 262] on div "Valider" at bounding box center [652, 262] width 43 height 14
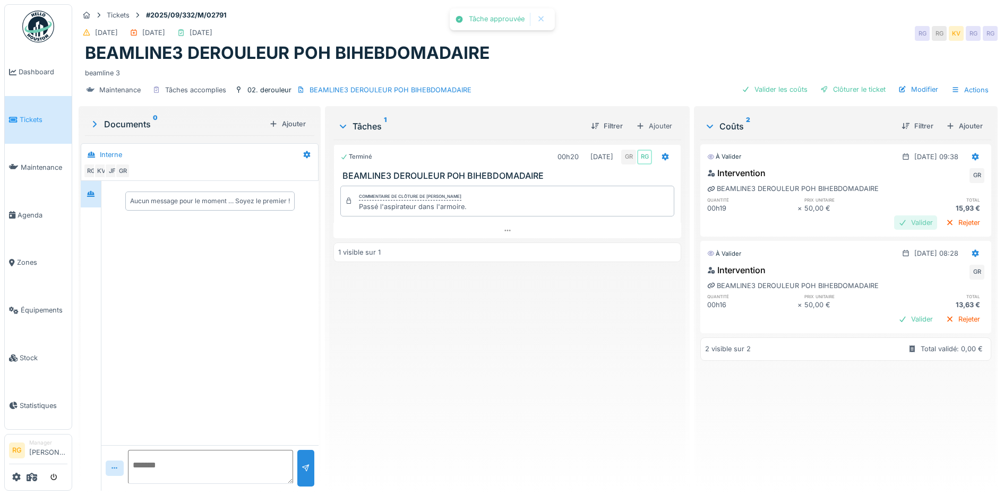
click at [894, 225] on div "Valider" at bounding box center [915, 223] width 43 height 14
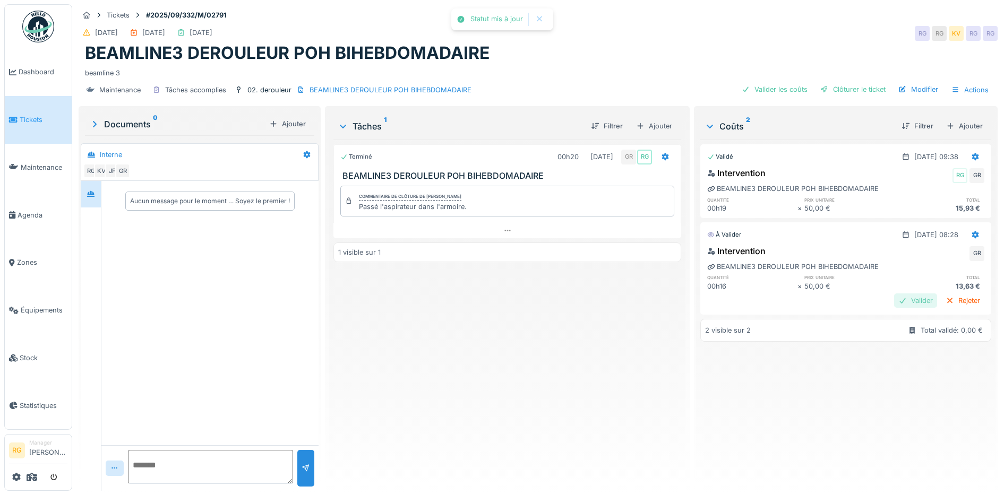
click at [894, 303] on div "Valider" at bounding box center [915, 301] width 43 height 14
click at [847, 91] on div "Clôturer le ticket" at bounding box center [853, 89] width 74 height 14
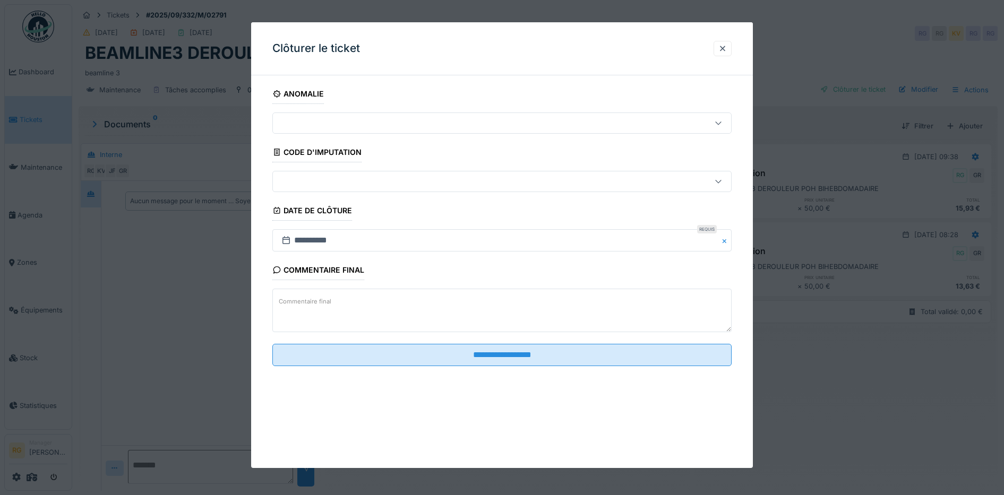
click at [430, 304] on textarea "Commentaire final" at bounding box center [502, 311] width 460 height 44
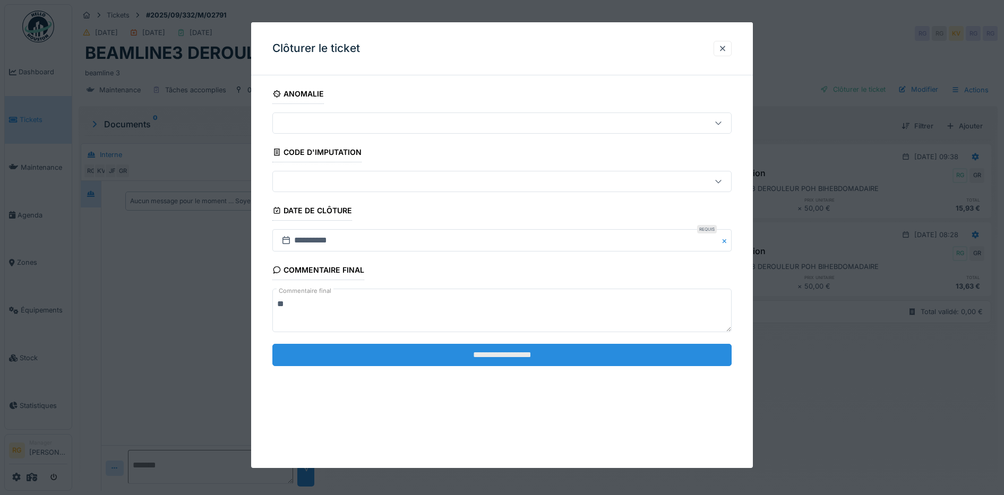
type textarea "**"
click at [472, 350] on input "**********" at bounding box center [502, 355] width 460 height 22
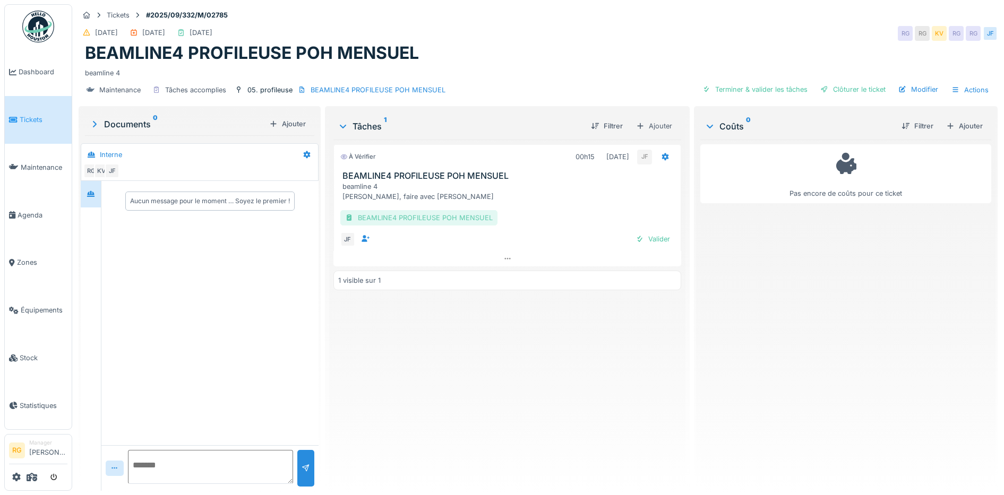
click at [404, 219] on div "BEAMLINE4 PROFILEUSE POH MENSUEL" at bounding box center [418, 217] width 157 height 15
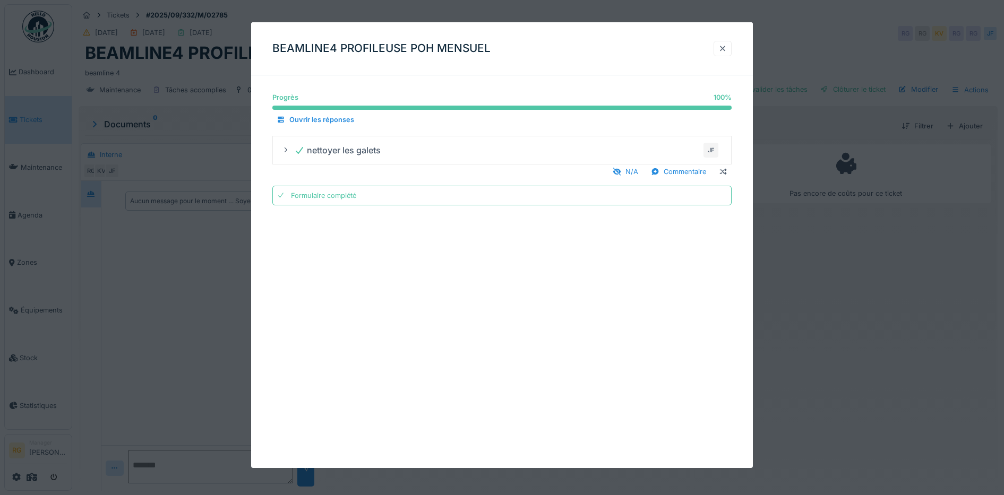
click at [727, 48] on div at bounding box center [723, 49] width 8 height 10
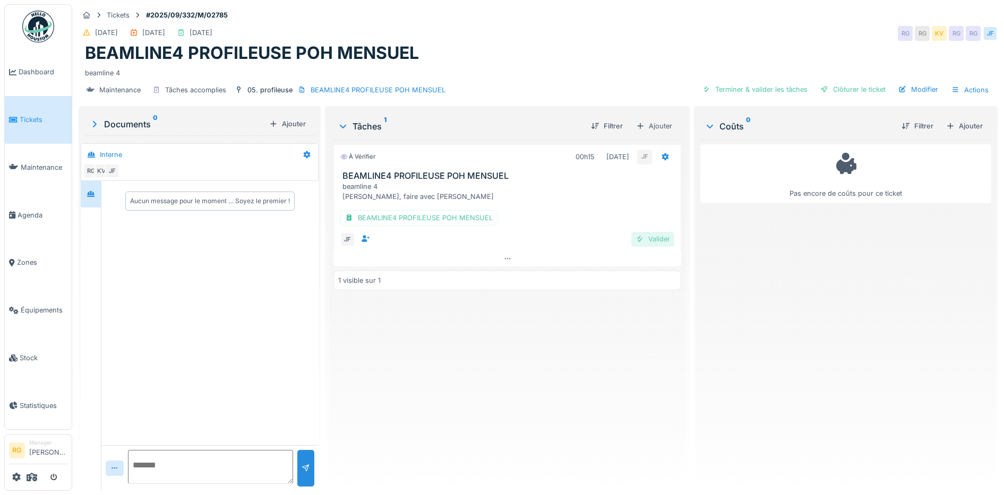
click at [650, 241] on div "Valider" at bounding box center [652, 239] width 43 height 14
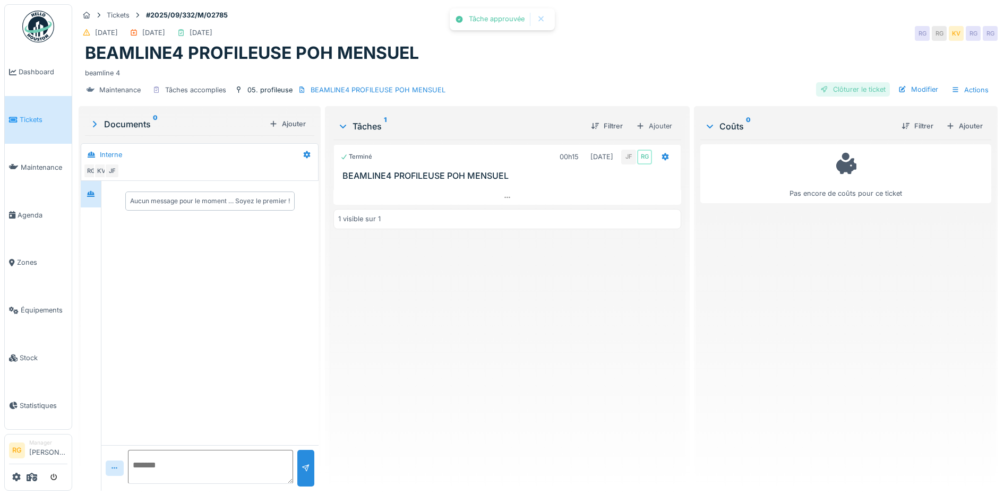
click at [835, 89] on div "Clôturer le ticket" at bounding box center [853, 89] width 74 height 14
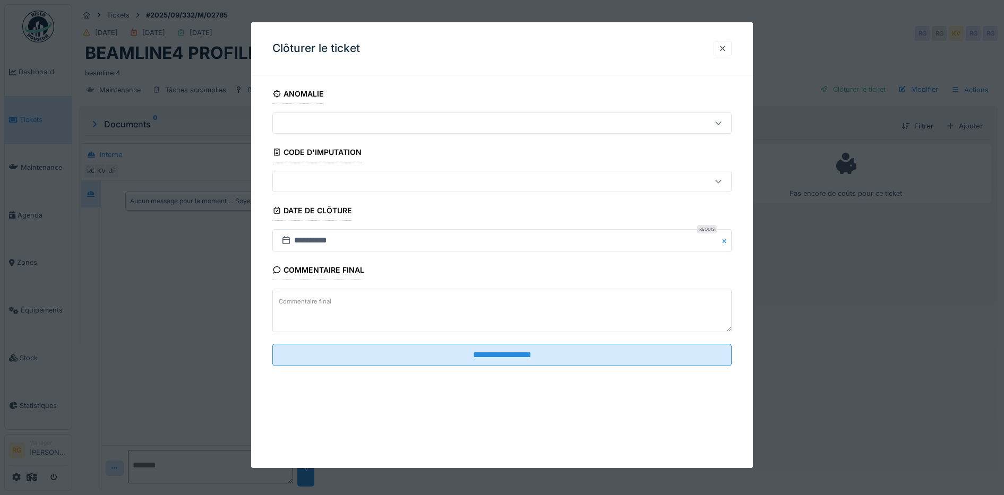
click at [328, 301] on label "Commentaire final" at bounding box center [305, 301] width 57 height 13
click at [328, 301] on textarea "Commentaire final" at bounding box center [502, 311] width 460 height 44
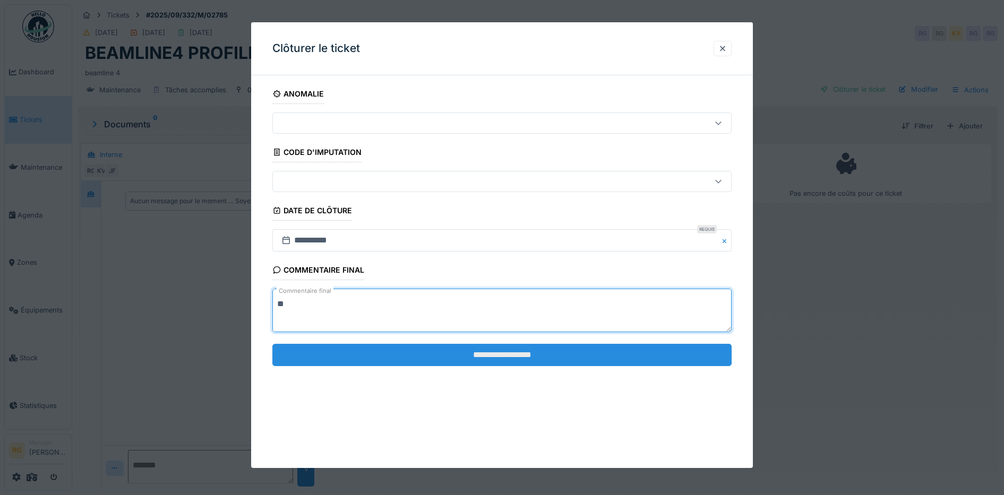
type textarea "**"
click at [456, 353] on input "**********" at bounding box center [502, 355] width 460 height 22
